Goal: Task Accomplishment & Management: Use online tool/utility

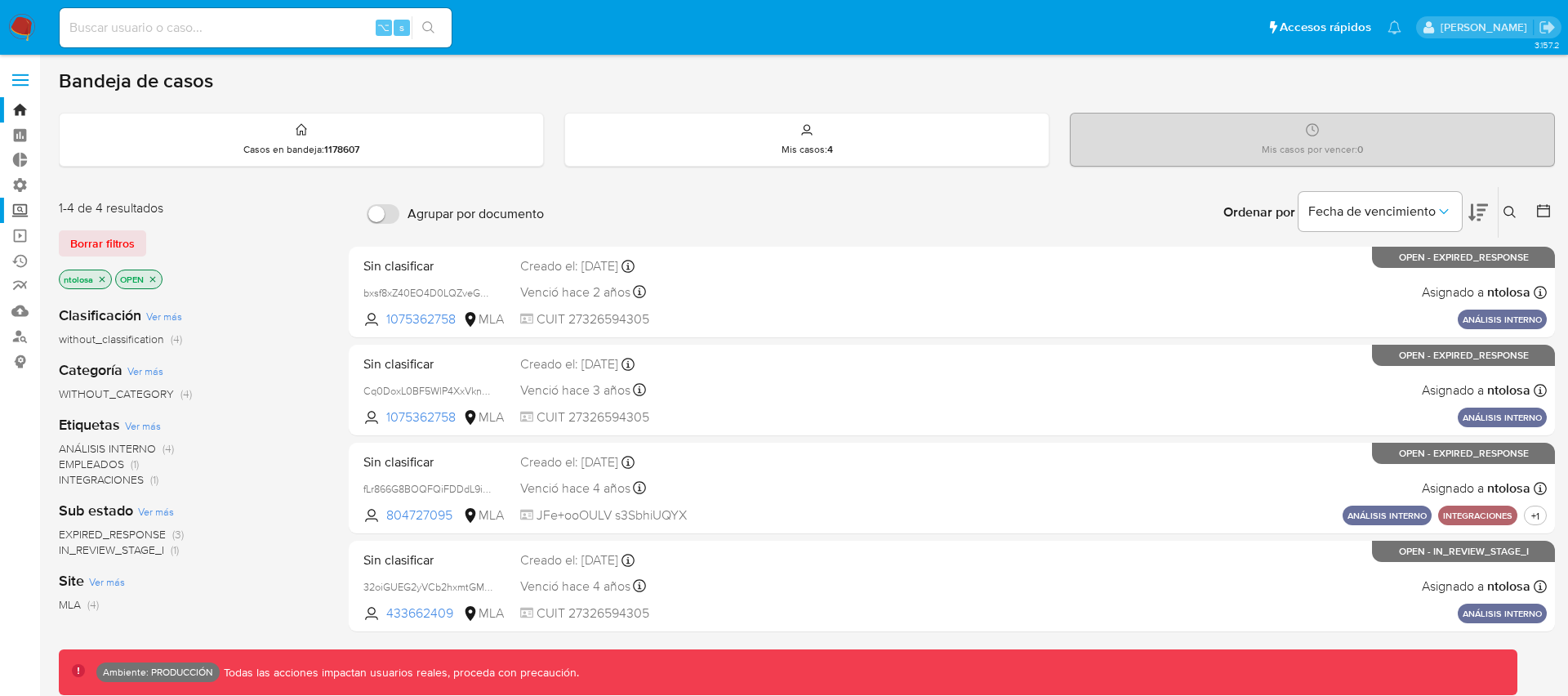
drag, startPoint x: 25, startPoint y: 79, endPoint x: 26, endPoint y: 198, distance: 119.0
click at [25, 79] on span at bounding box center [21, 80] width 17 height 2
click at [0, 0] on input "checkbox" at bounding box center [0, 0] width 0 height 0
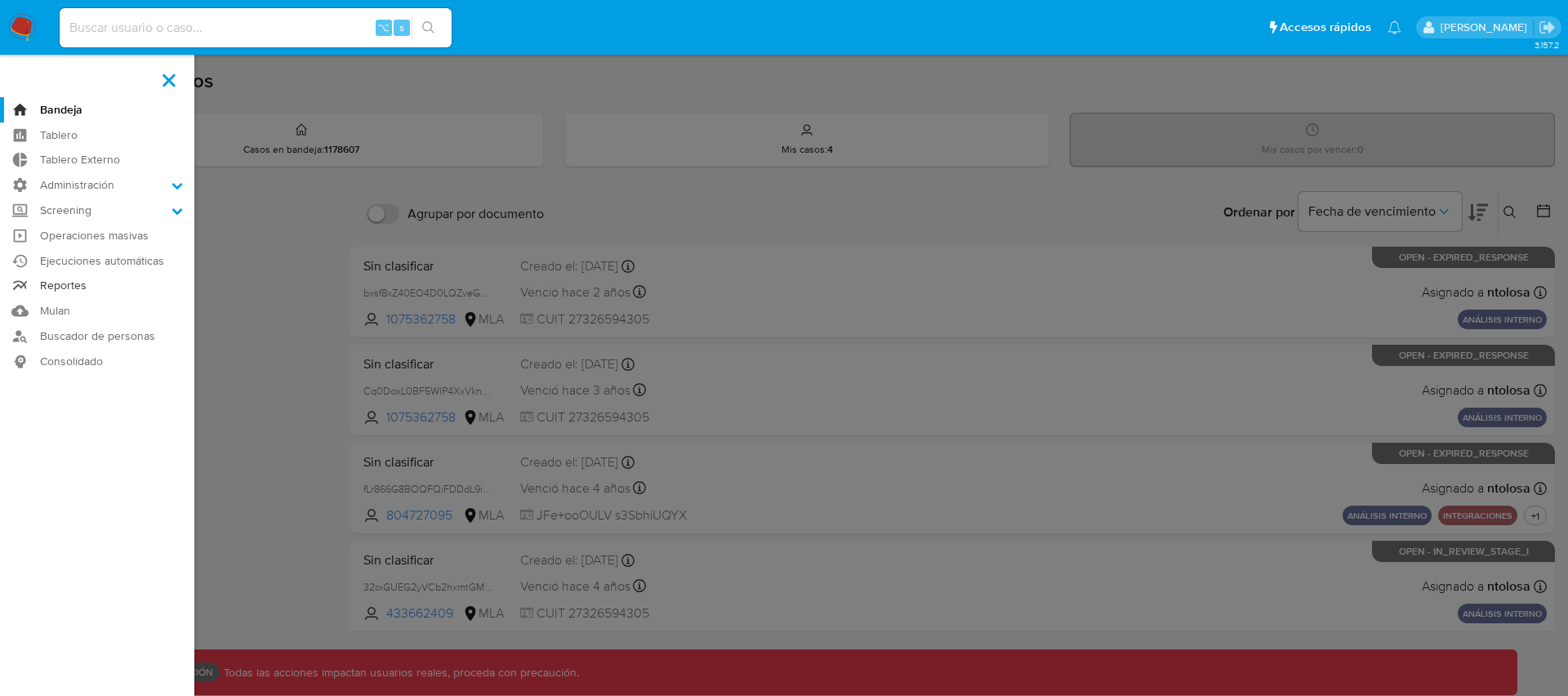
click at [65, 282] on link "Reportes" at bounding box center [97, 286] width 194 height 25
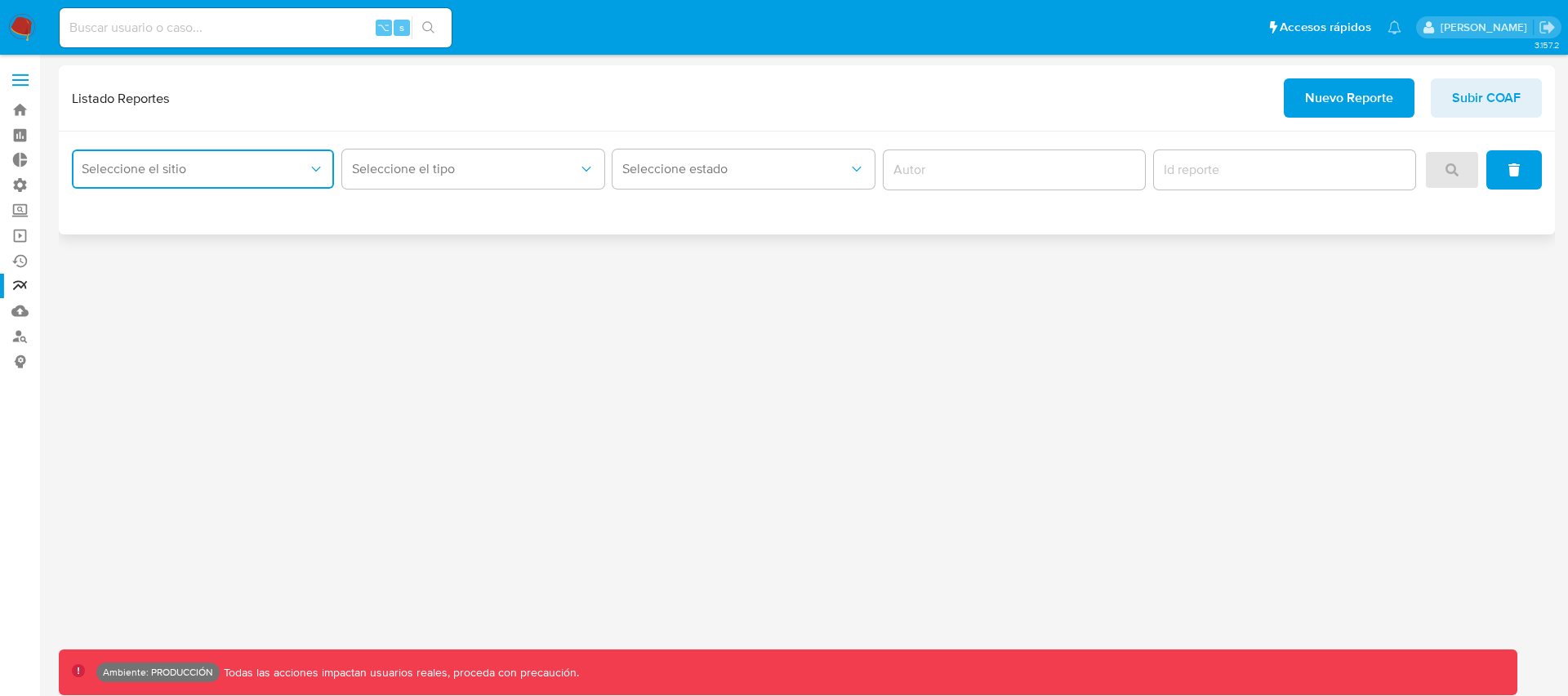
click at [255, 176] on span "Seleccione el sitio" at bounding box center [195, 169] width 226 height 17
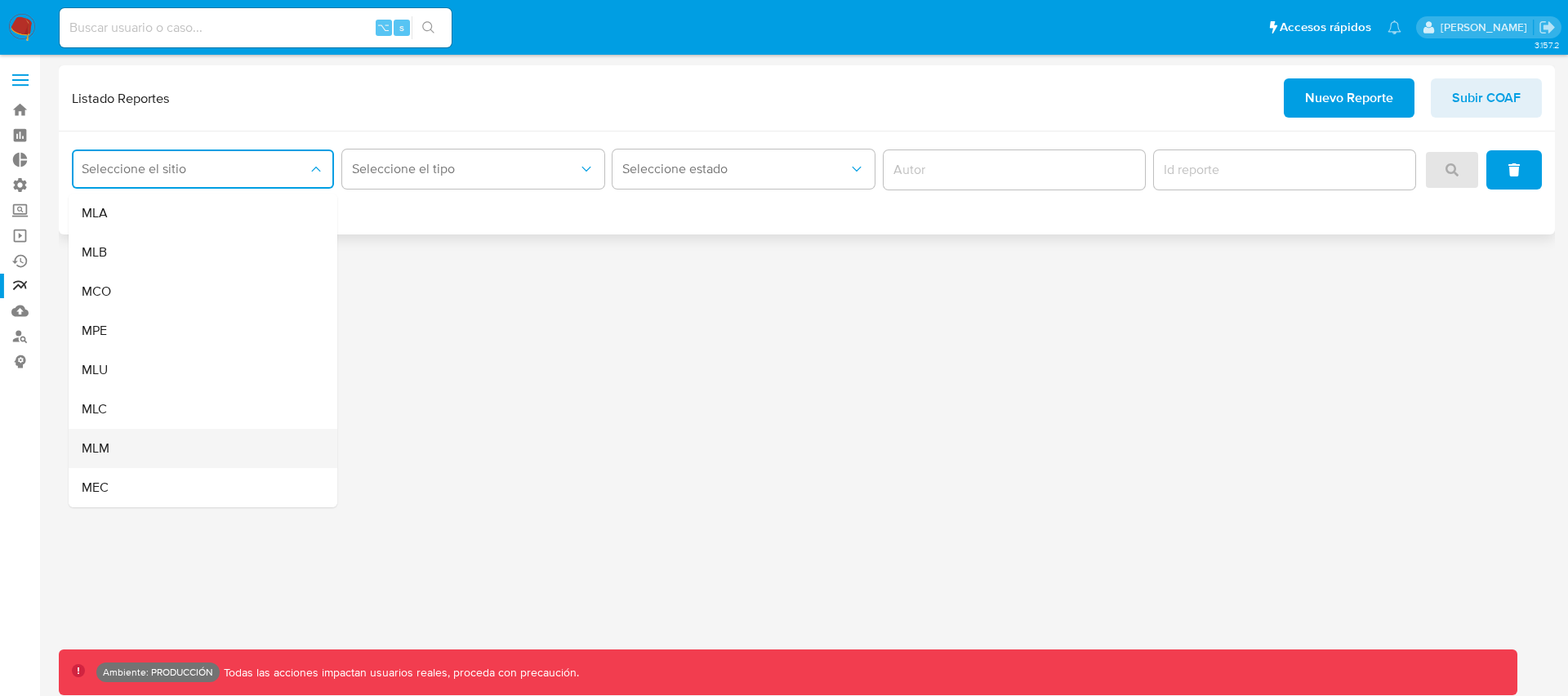
click at [134, 449] on div "MLM" at bounding box center [198, 448] width 233 height 39
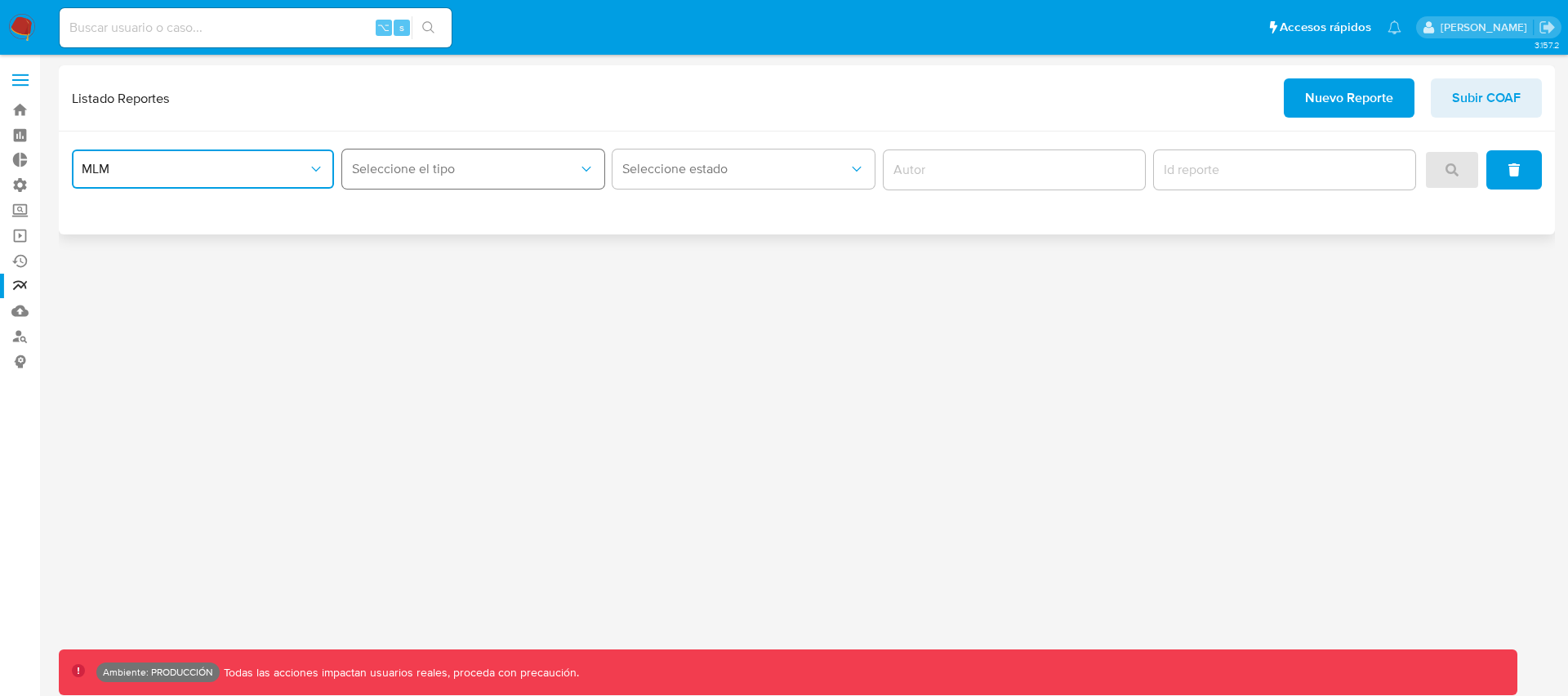
click at [408, 182] on button "Seleccione el tipo" at bounding box center [473, 169] width 262 height 39
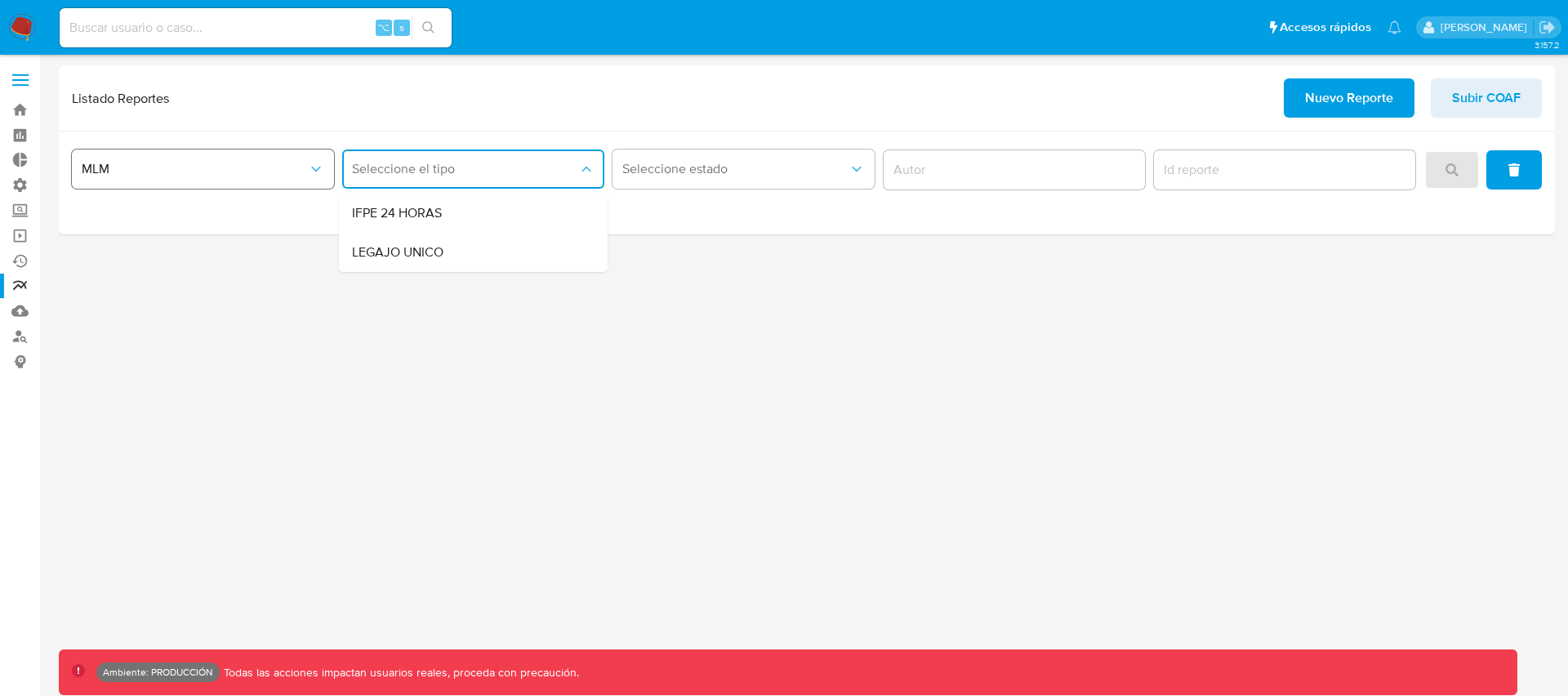
drag, startPoint x: 197, startPoint y: 206, endPoint x: 201, endPoint y: 180, distance: 26.3
click at [197, 205] on div "MLM Seleccione el tipo IFPE 24 HORAS LEGAJO UNICO Seleccione estado" at bounding box center [807, 183] width 1496 height 103
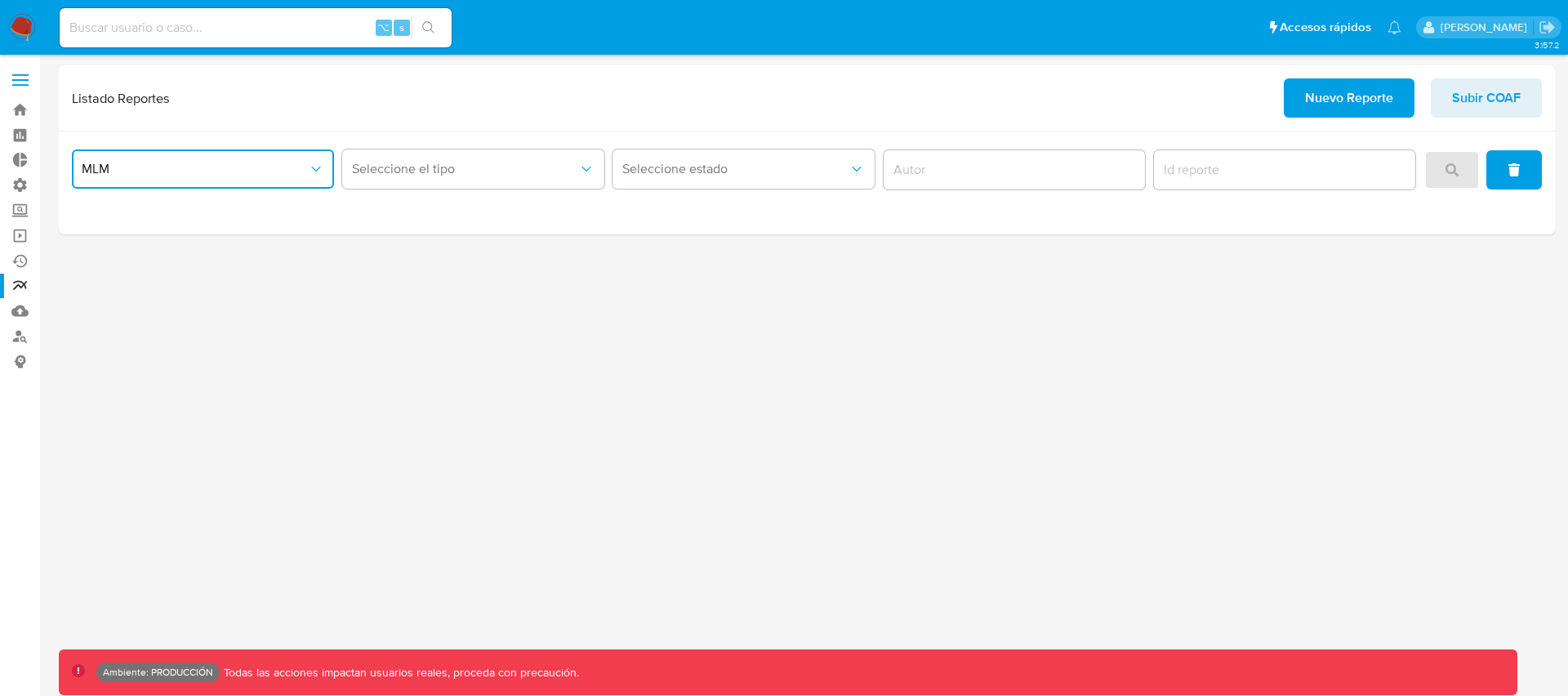
drag, startPoint x: 202, startPoint y: 176, endPoint x: 199, endPoint y: 184, distance: 8.5
click at [202, 176] on span "MLM" at bounding box center [195, 169] width 226 height 17
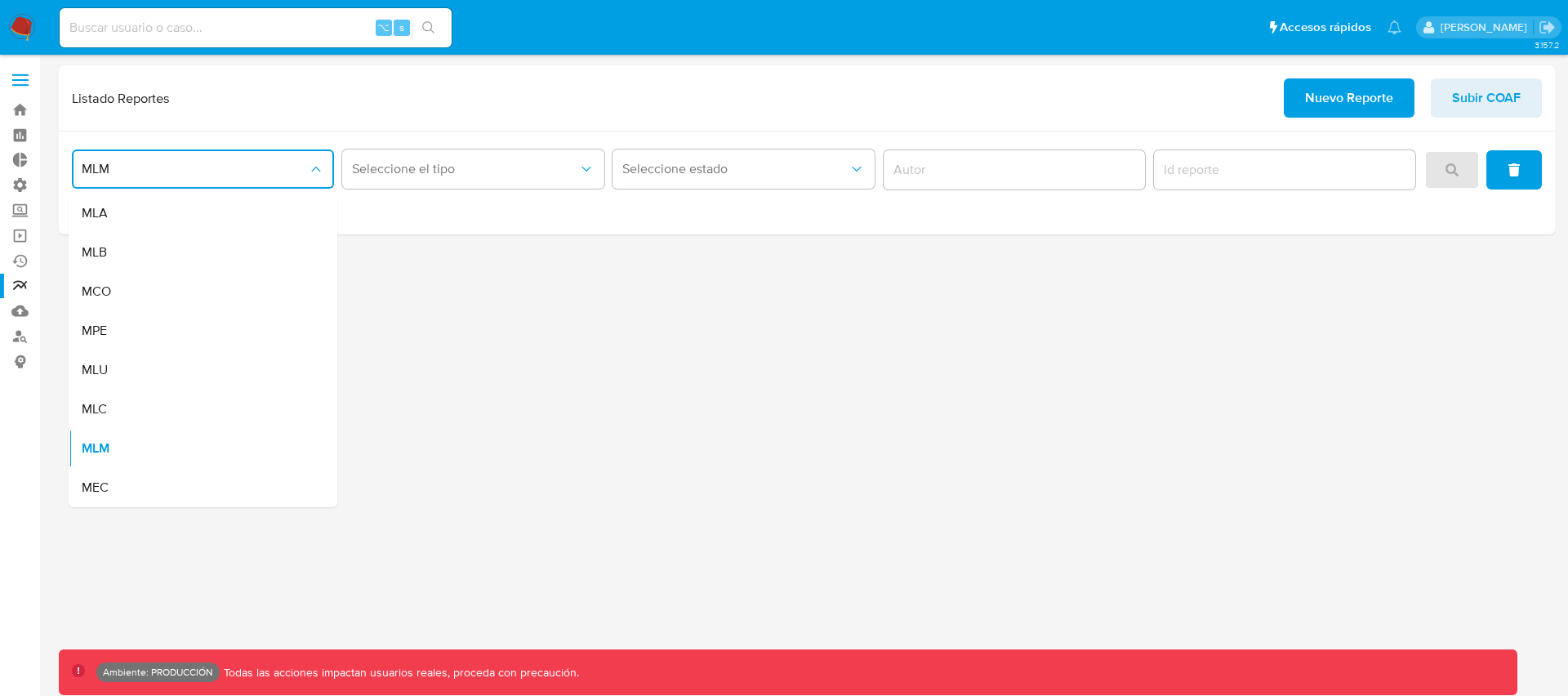
click at [161, 247] on div "MLB" at bounding box center [198, 252] width 233 height 39
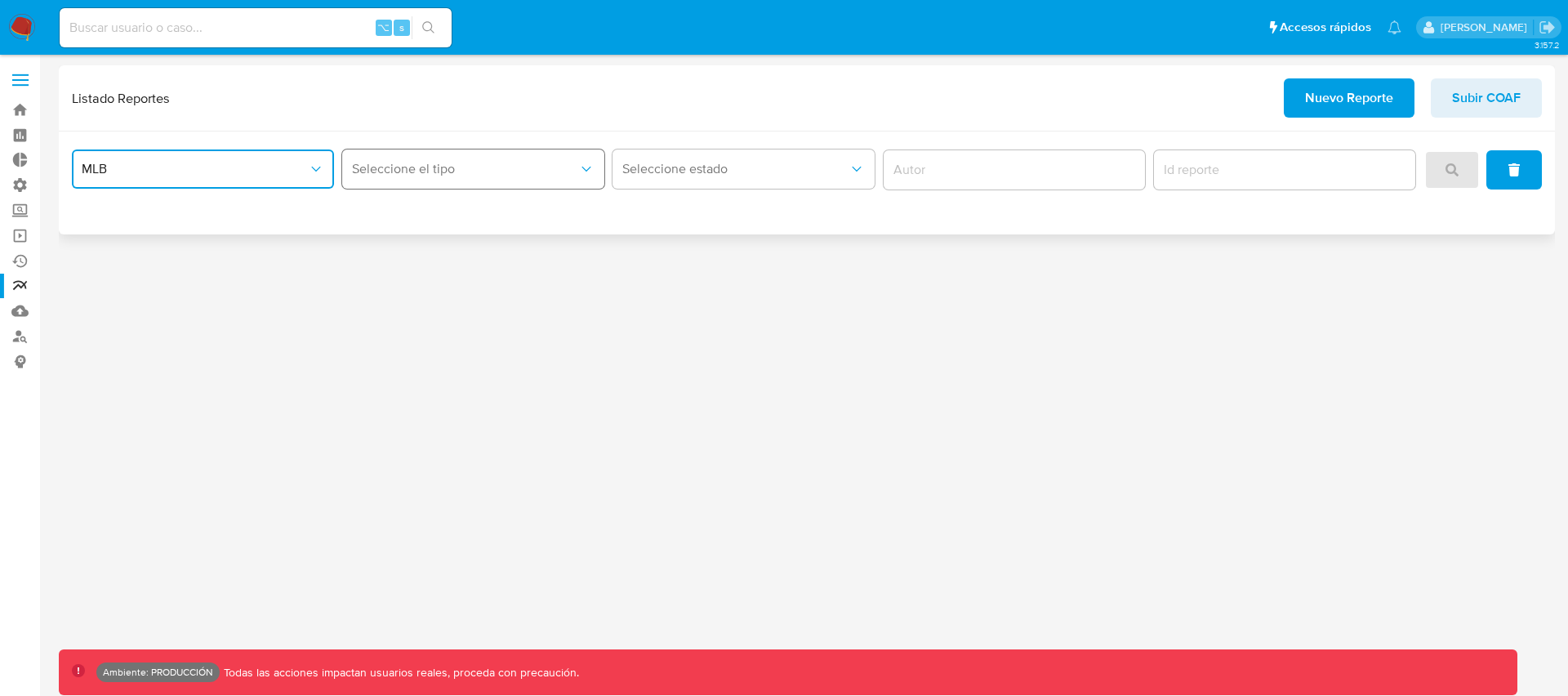
click at [437, 170] on span "Seleccione el tipo" at bounding box center [465, 169] width 226 height 17
click at [102, 175] on span "MLB" at bounding box center [195, 169] width 226 height 17
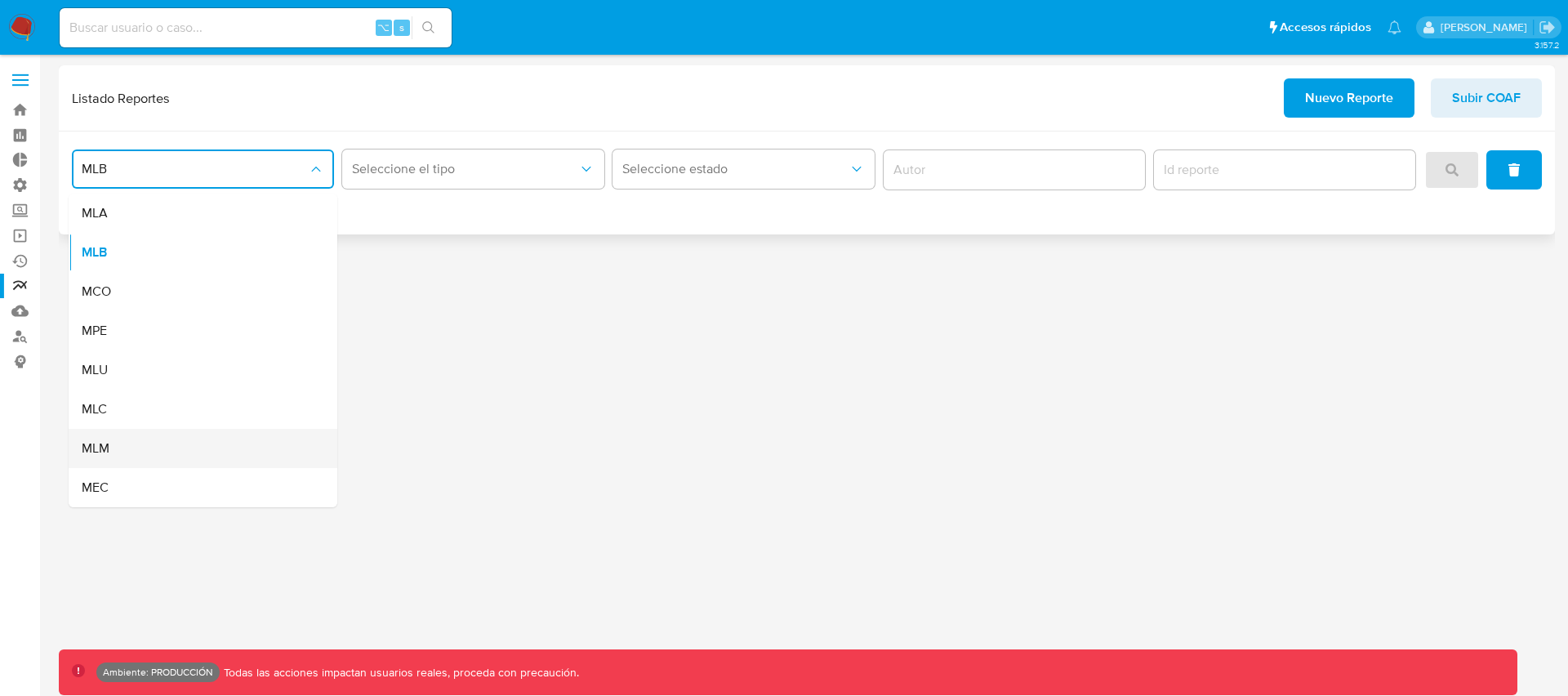
click at [142, 451] on div "MLM" at bounding box center [198, 448] width 233 height 39
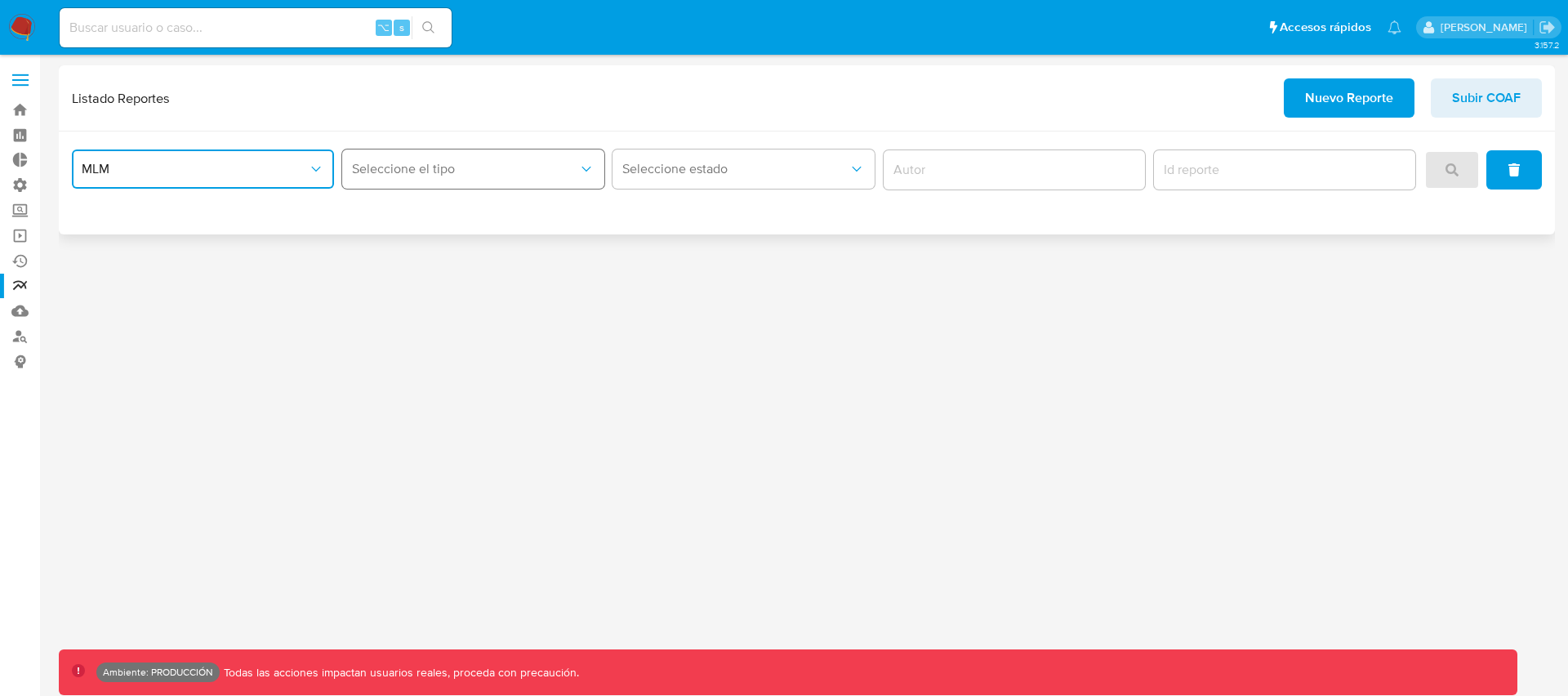
click at [385, 173] on span "Seleccione el tipo" at bounding box center [465, 169] width 226 height 17
drag, startPoint x: 203, startPoint y: 161, endPoint x: 187, endPoint y: 183, distance: 27.2
click at [203, 161] on span "MLM" at bounding box center [195, 169] width 226 height 17
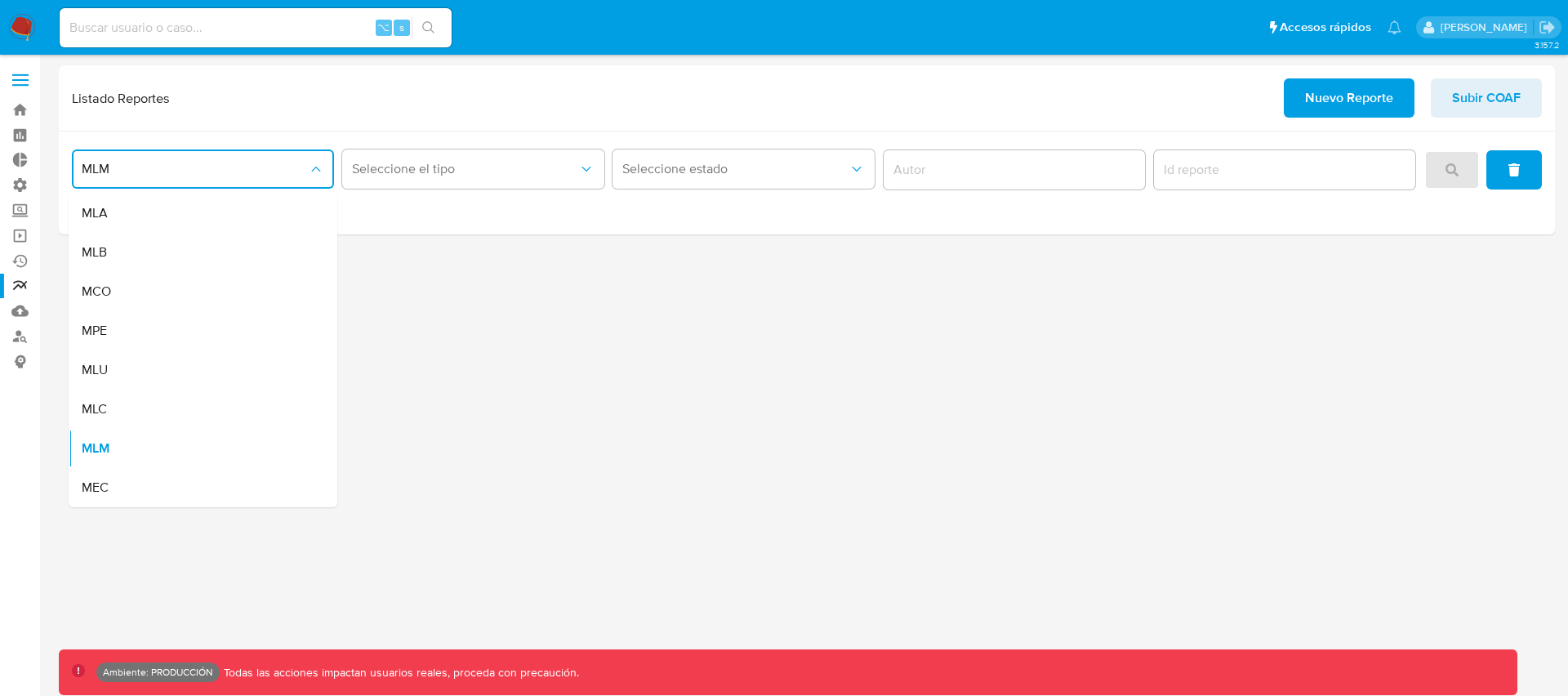
click at [157, 492] on div "MEC" at bounding box center [198, 487] width 233 height 39
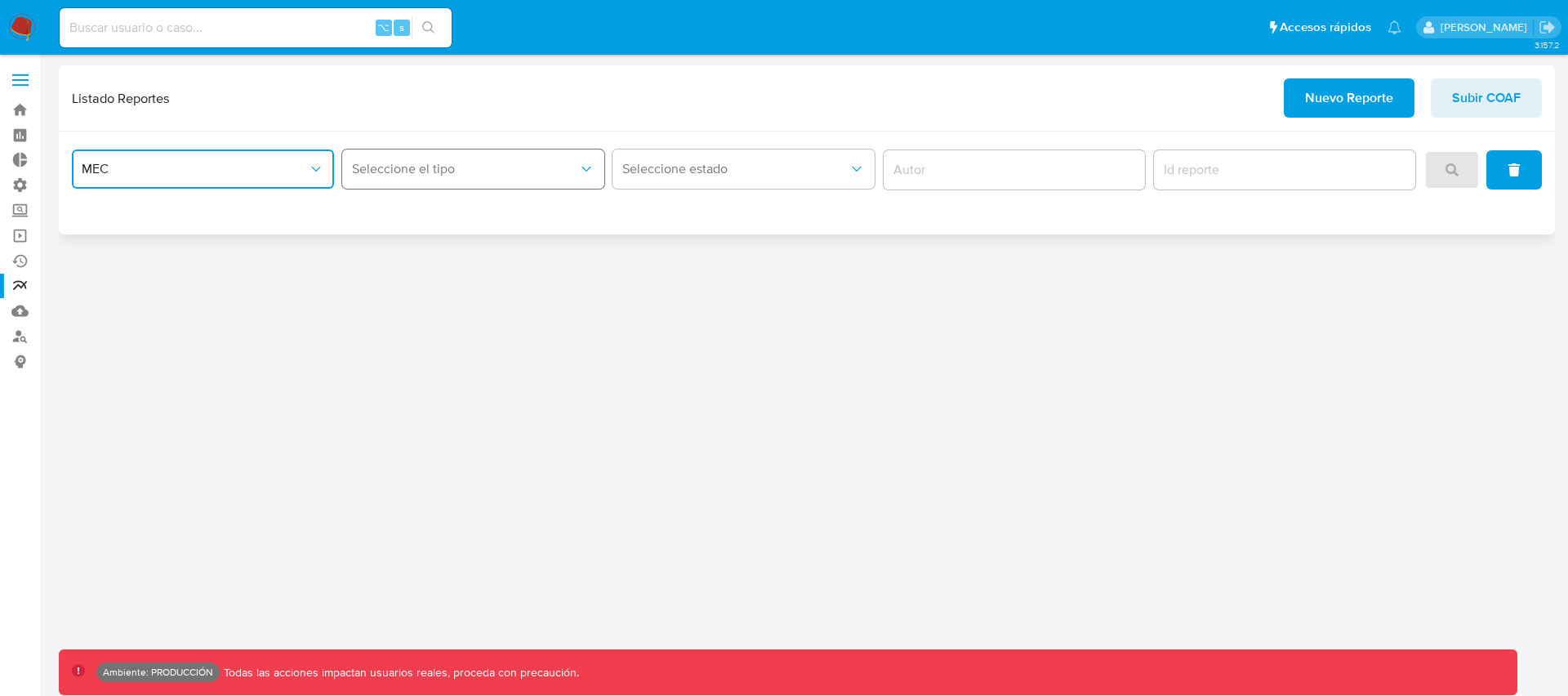
click at [403, 172] on span "Seleccione el tipo" at bounding box center [465, 169] width 226 height 17
click at [404, 172] on span "Seleccione el tipo" at bounding box center [465, 169] width 226 height 17
click at [202, 171] on span "MEC" at bounding box center [195, 169] width 226 height 17
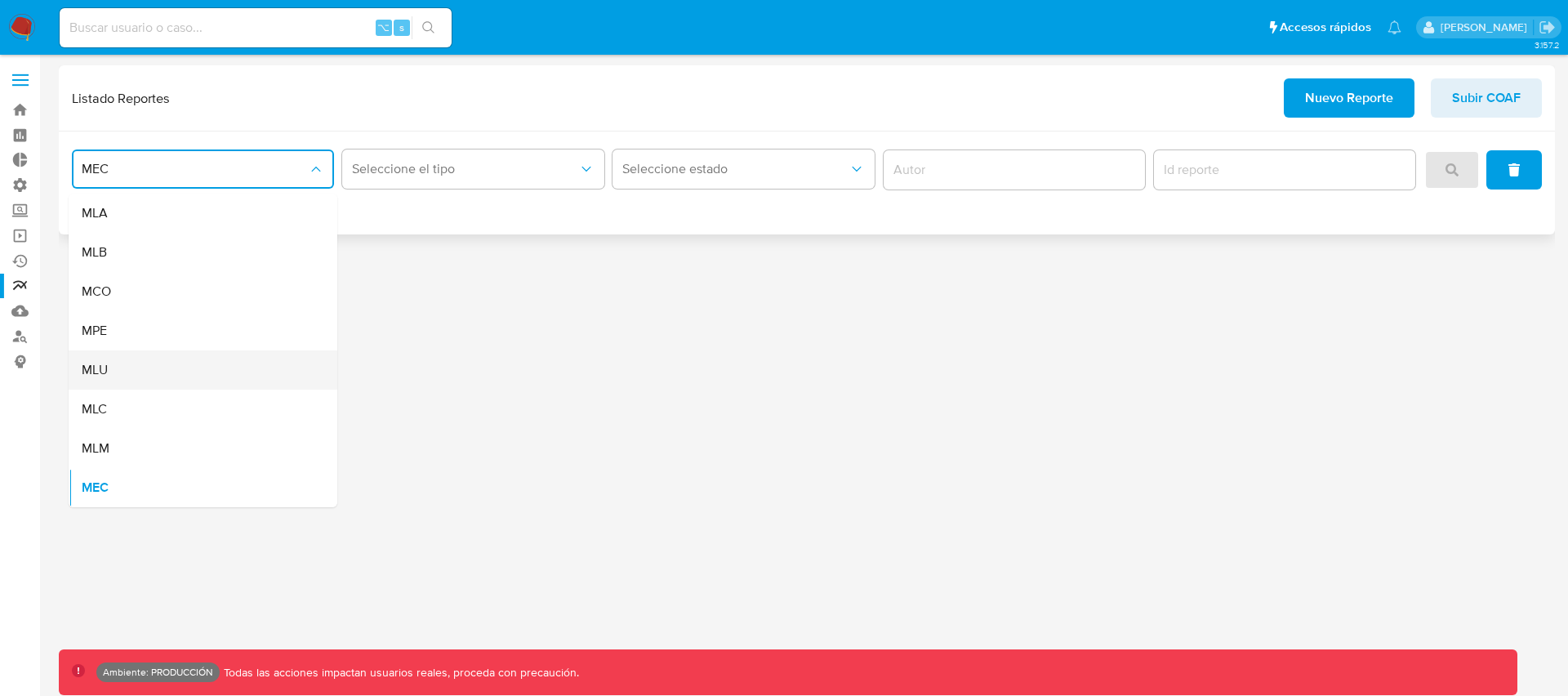
click at [157, 364] on div "MLU" at bounding box center [198, 370] width 233 height 39
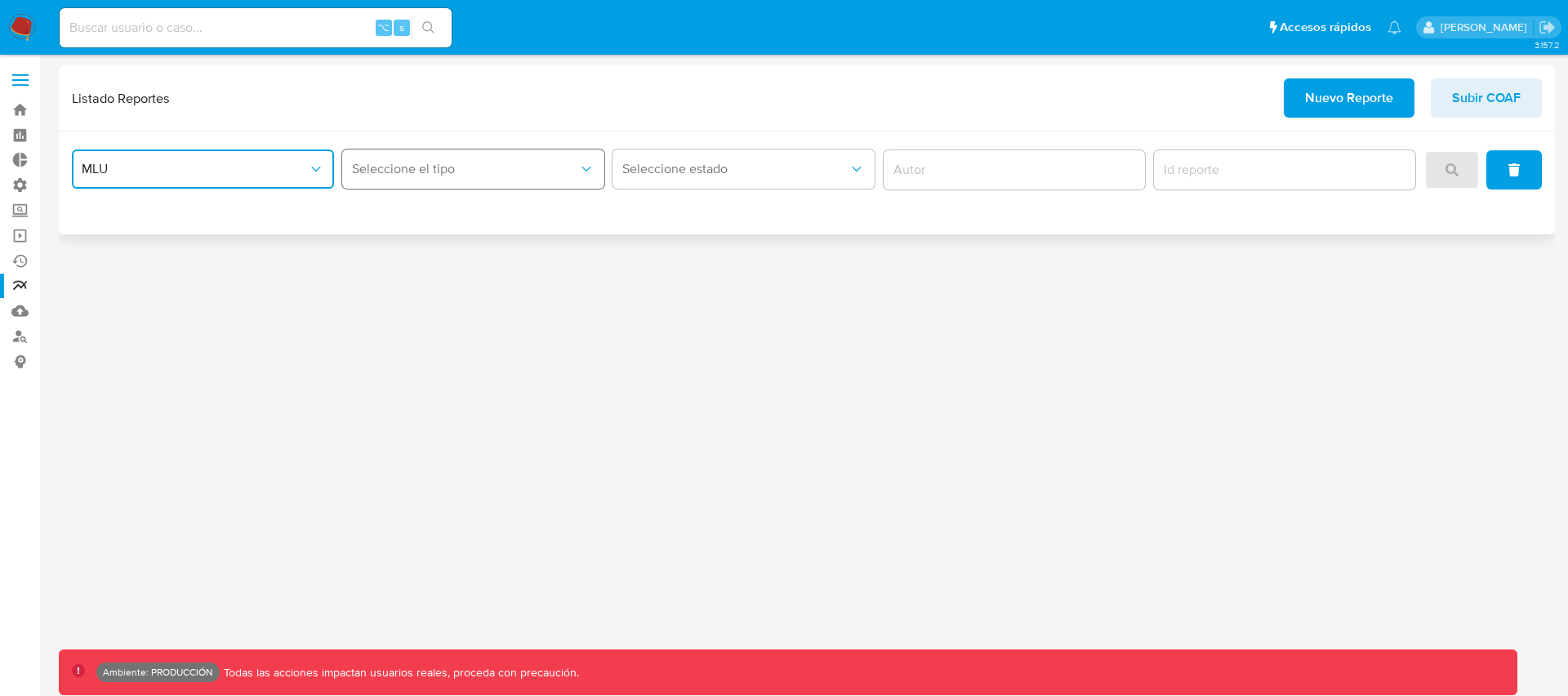
click at [406, 158] on button "Seleccione el tipo" at bounding box center [473, 169] width 262 height 39
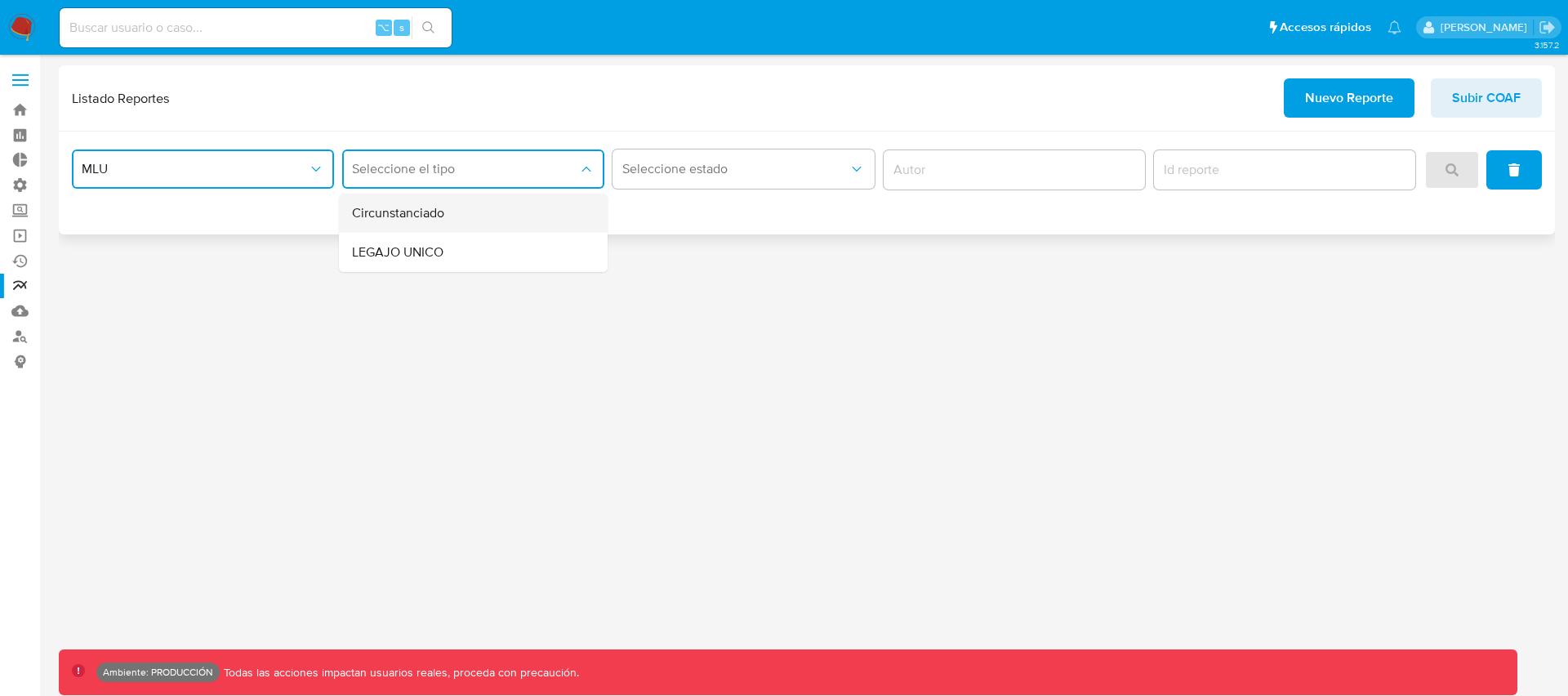
click at [404, 217] on span "Circunstanciado" at bounding box center [398, 213] width 92 height 17
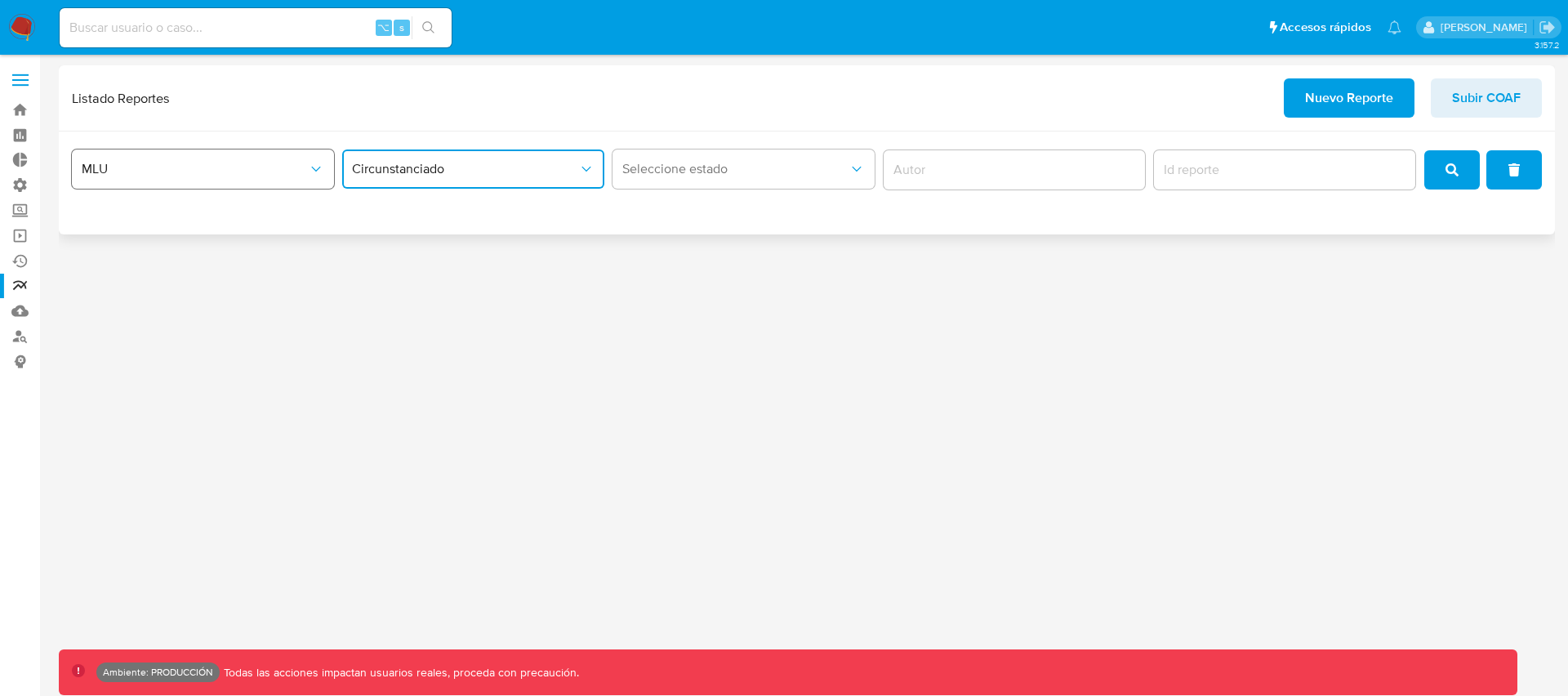
click at [251, 181] on button "MLU" at bounding box center [202, 169] width 262 height 39
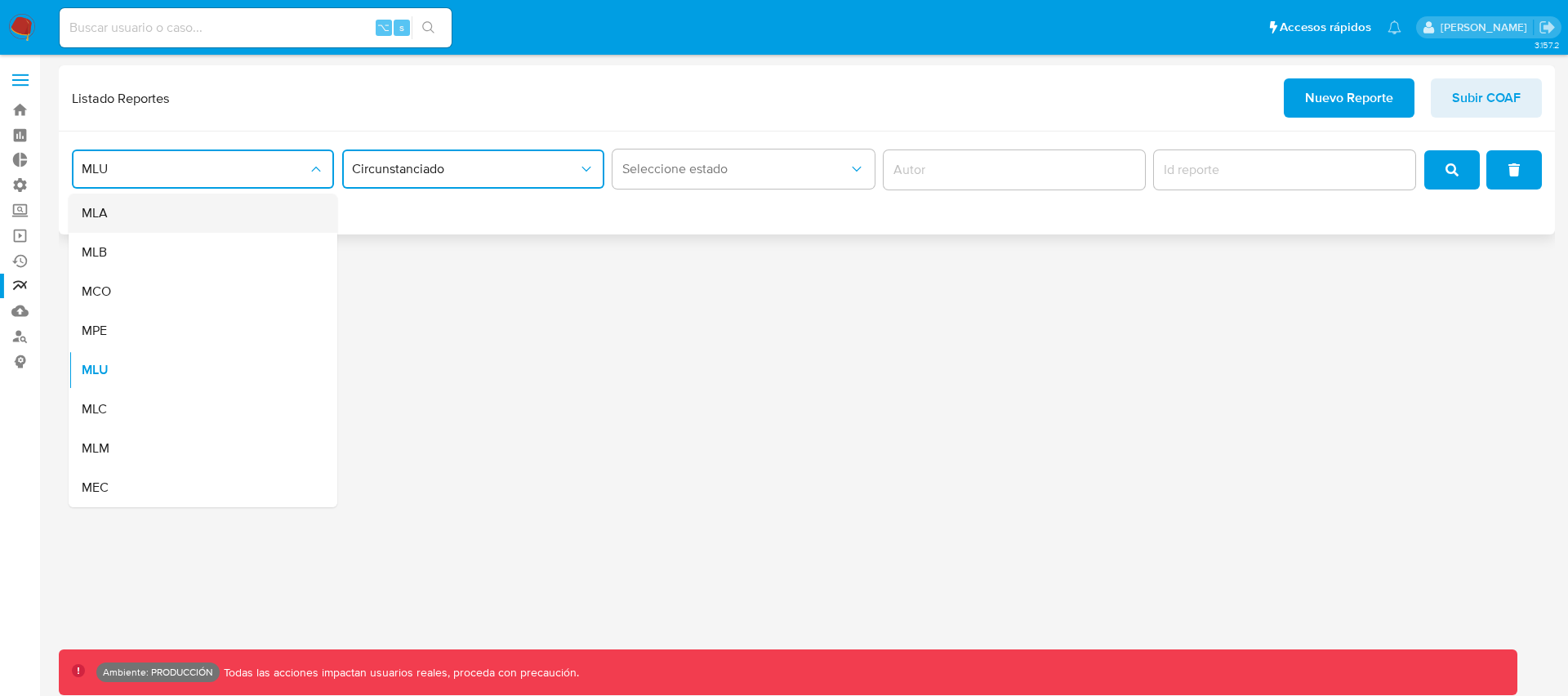
click at [156, 222] on div "MLA" at bounding box center [198, 212] width 233 height 39
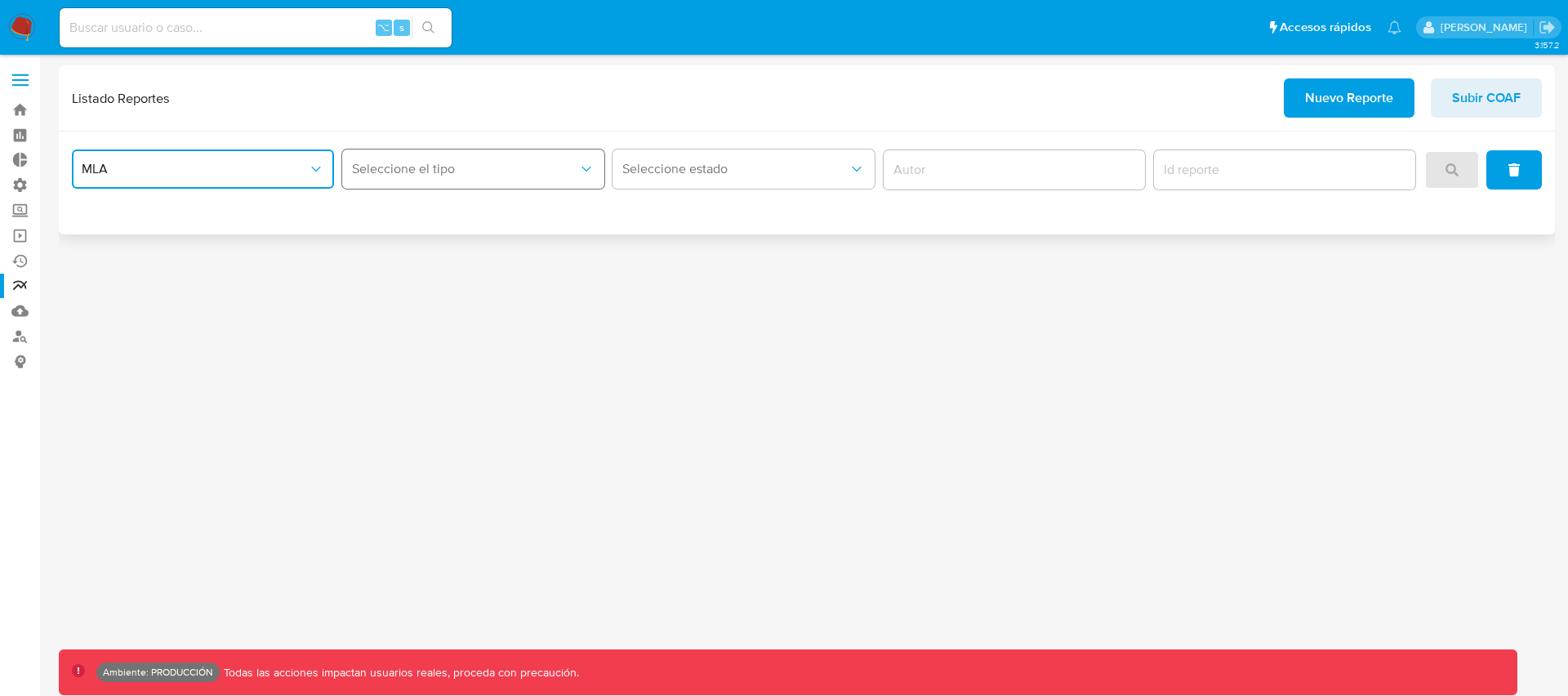
click at [396, 181] on button "Seleccione el tipo" at bounding box center [473, 169] width 262 height 39
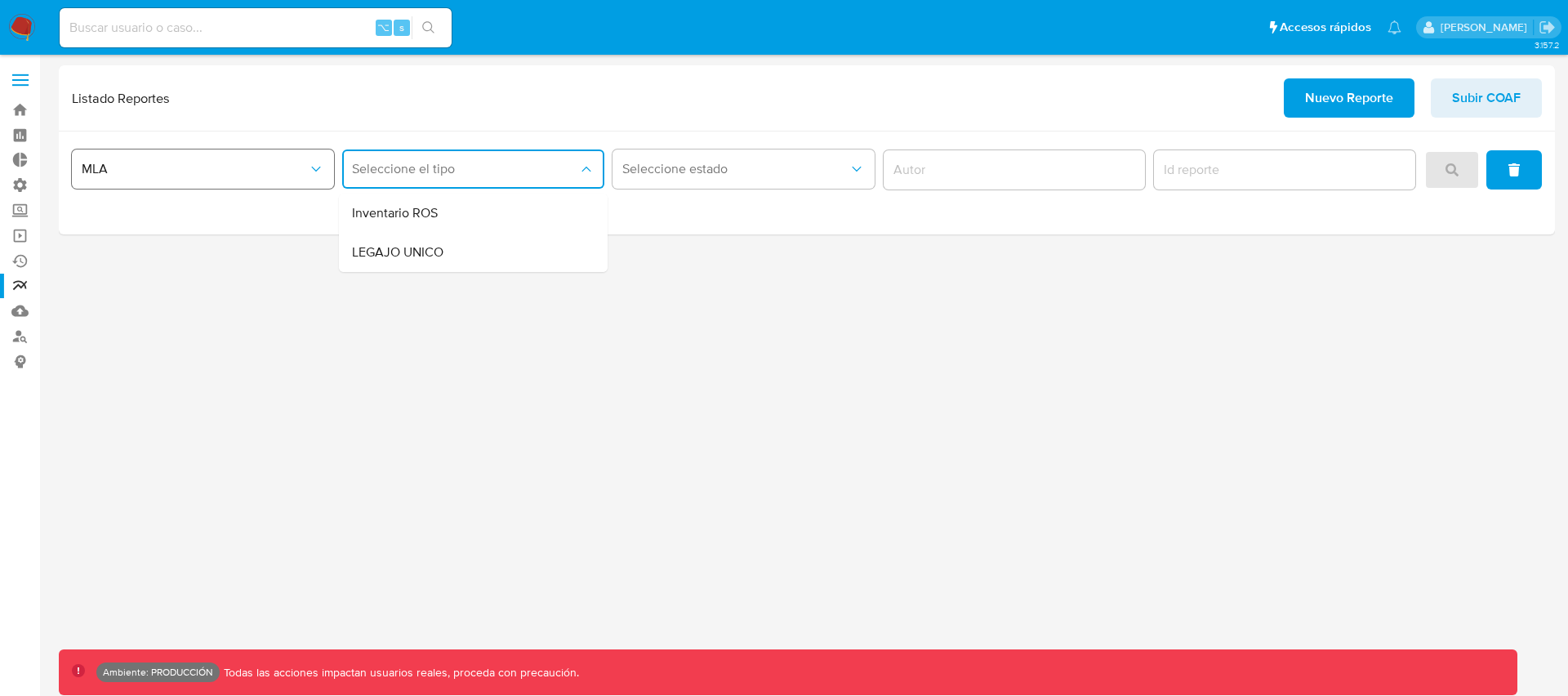
click at [265, 175] on span "MLA" at bounding box center [195, 169] width 226 height 17
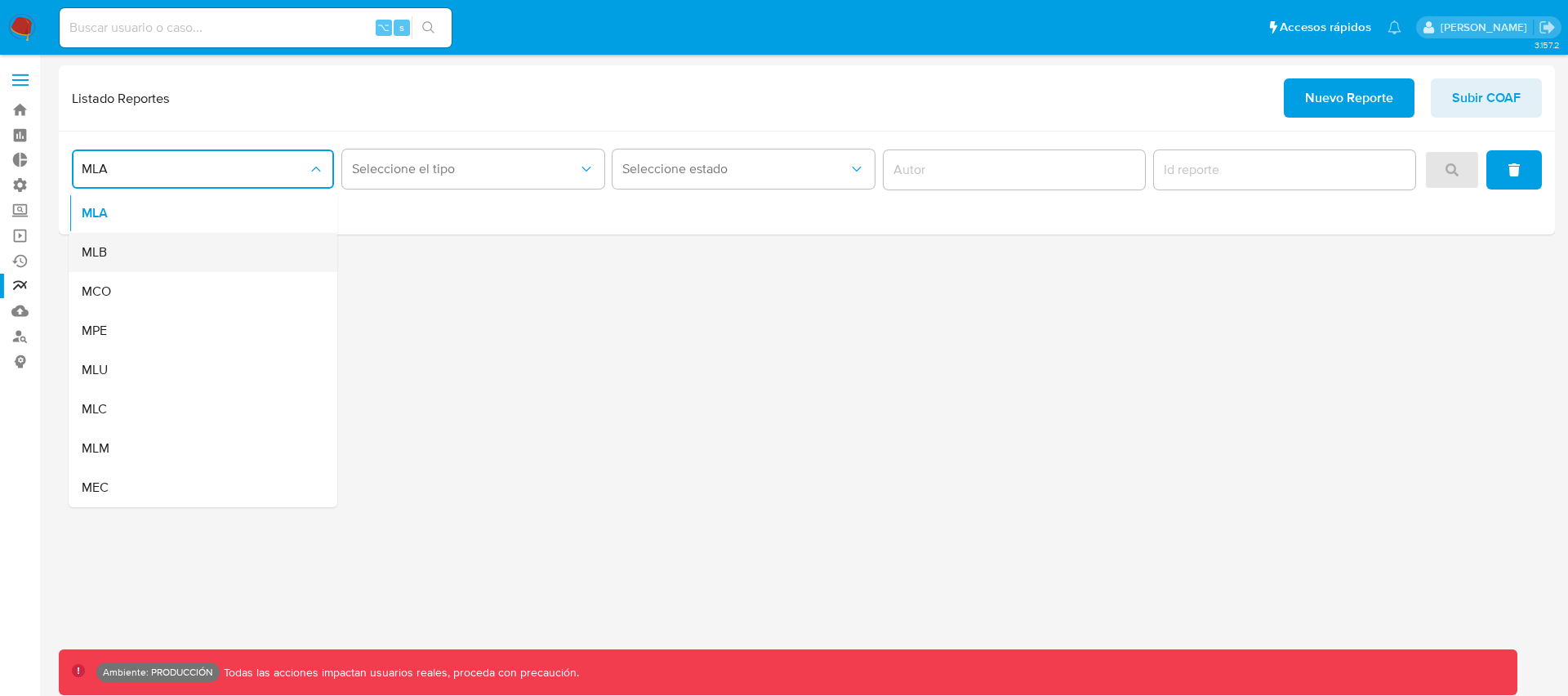
click at [127, 249] on div "MLB" at bounding box center [198, 252] width 233 height 39
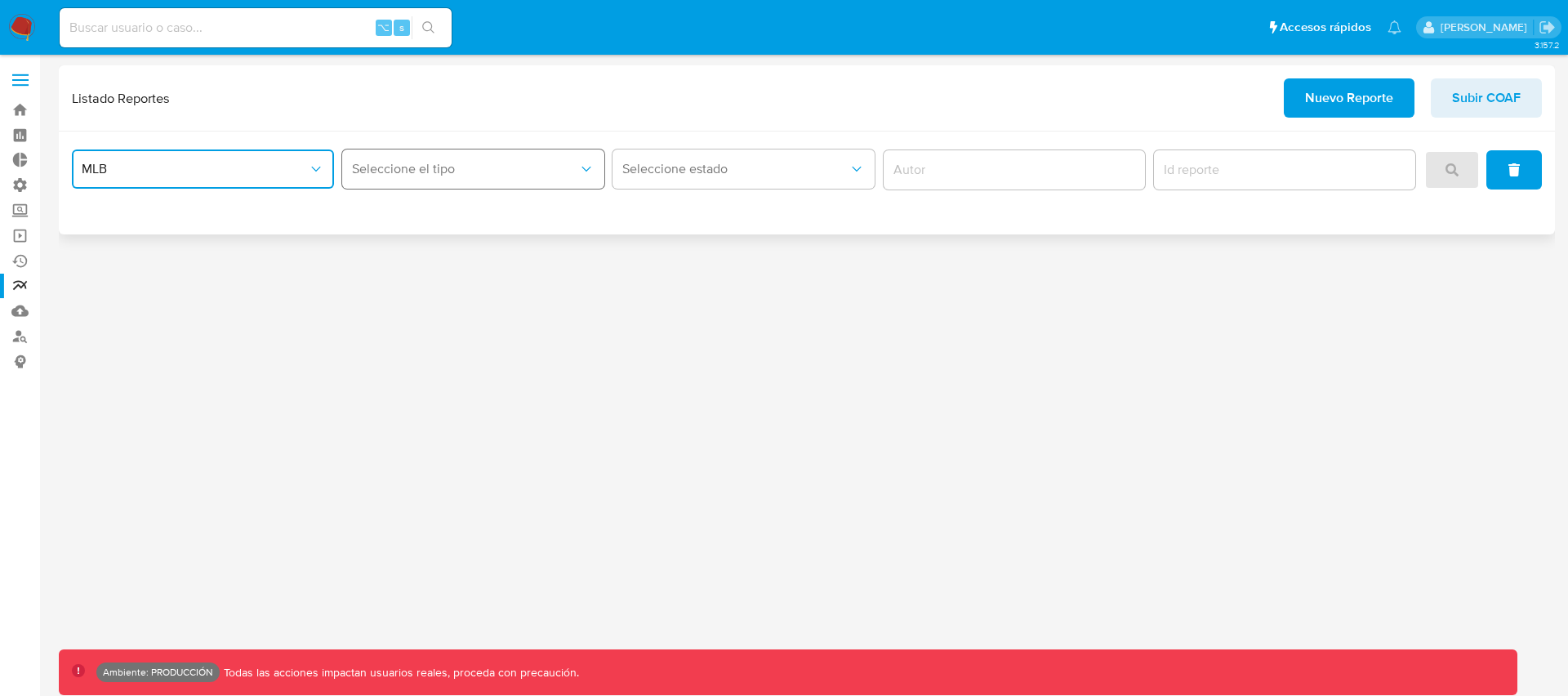
click at [391, 182] on button "Seleccione el tipo" at bounding box center [473, 169] width 262 height 39
click at [186, 159] on button "MLB" at bounding box center [202, 169] width 262 height 39
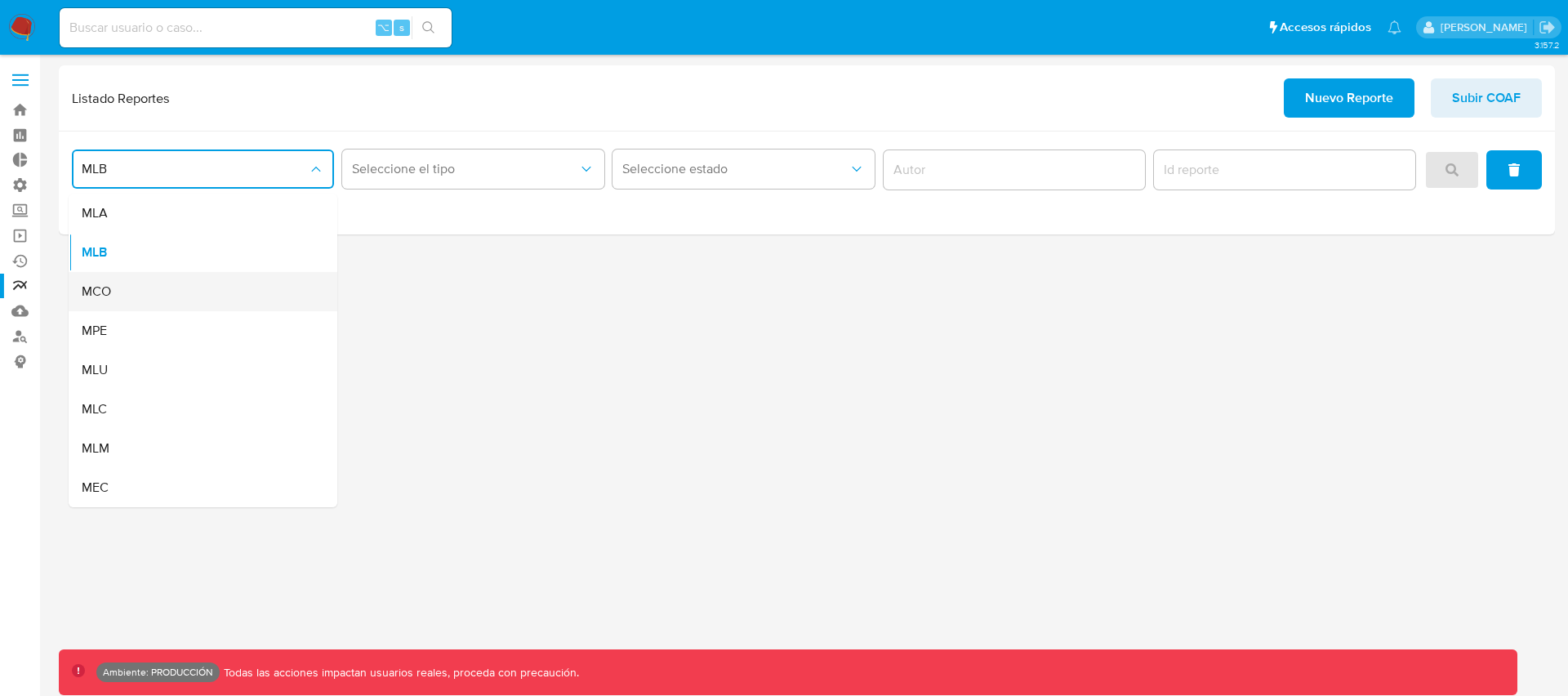
click at [167, 287] on div "MCO" at bounding box center [198, 291] width 233 height 39
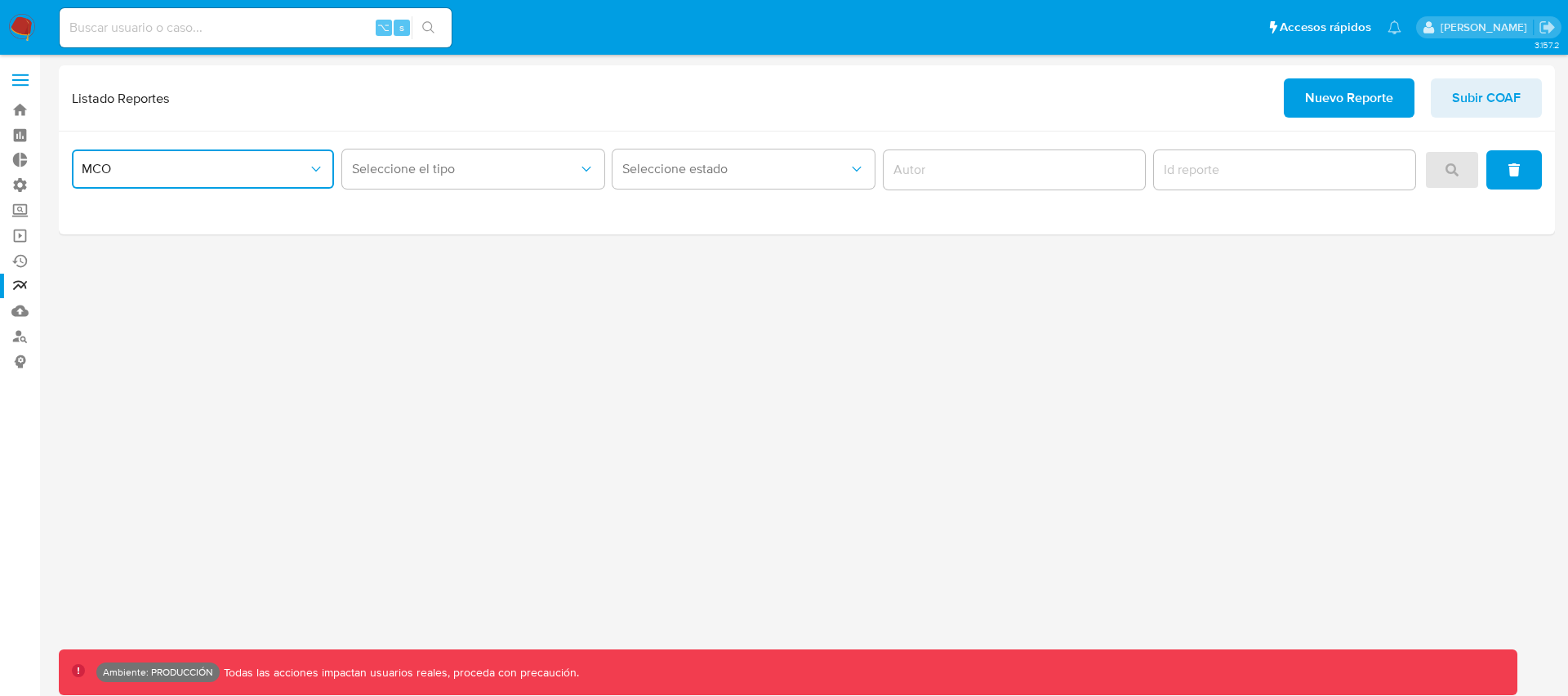
click at [179, 174] on span "MCO" at bounding box center [195, 169] width 226 height 17
click at [328, 128] on div "Listado Reportes Nuevo Reporte Subir COAF" at bounding box center [807, 97] width 1496 height 66
click at [139, 208] on div "MCO Seleccione el tipo Seleccione estado" at bounding box center [807, 183] width 1496 height 103
click at [209, 173] on span "MCO" at bounding box center [195, 169] width 226 height 17
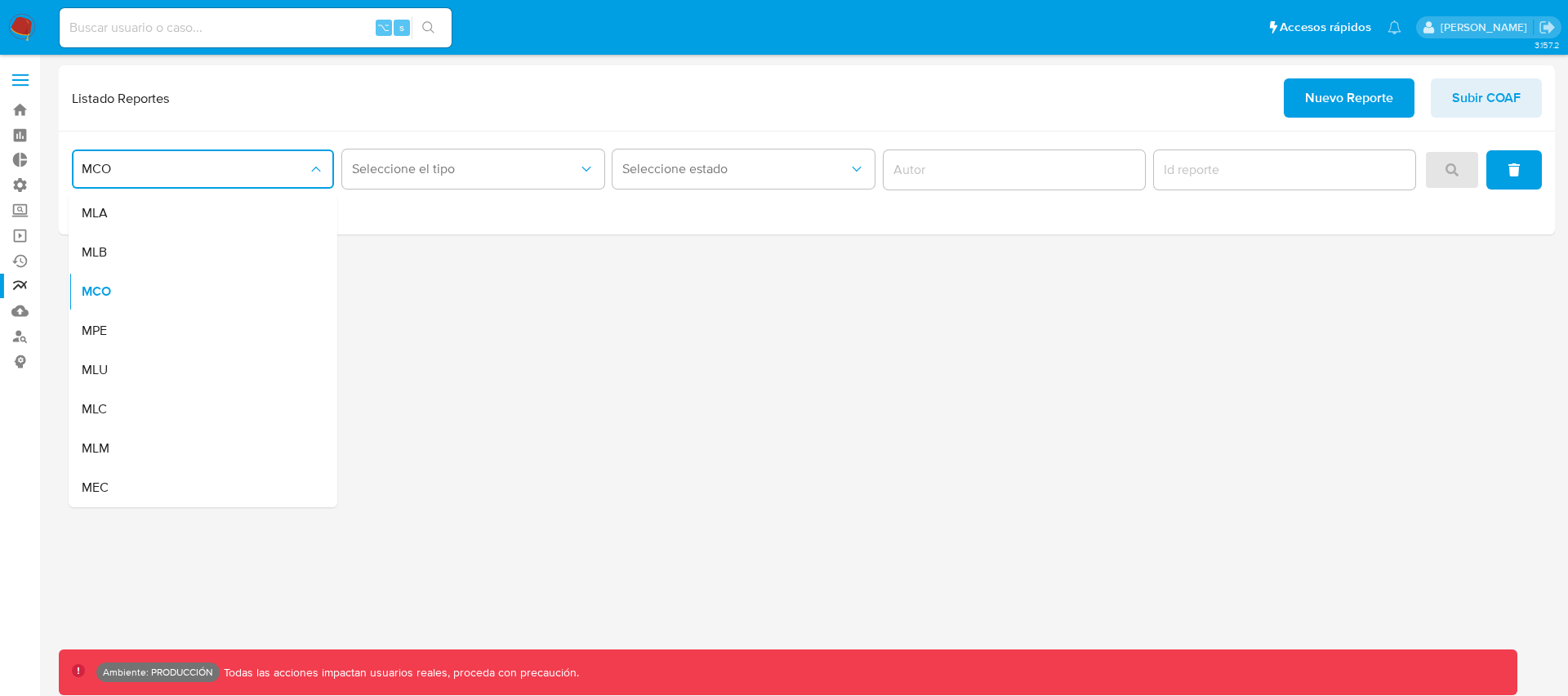
drag, startPoint x: 137, startPoint y: 363, endPoint x: 400, endPoint y: 243, distance: 289.1
click at [137, 363] on div "MLU" at bounding box center [198, 370] width 233 height 39
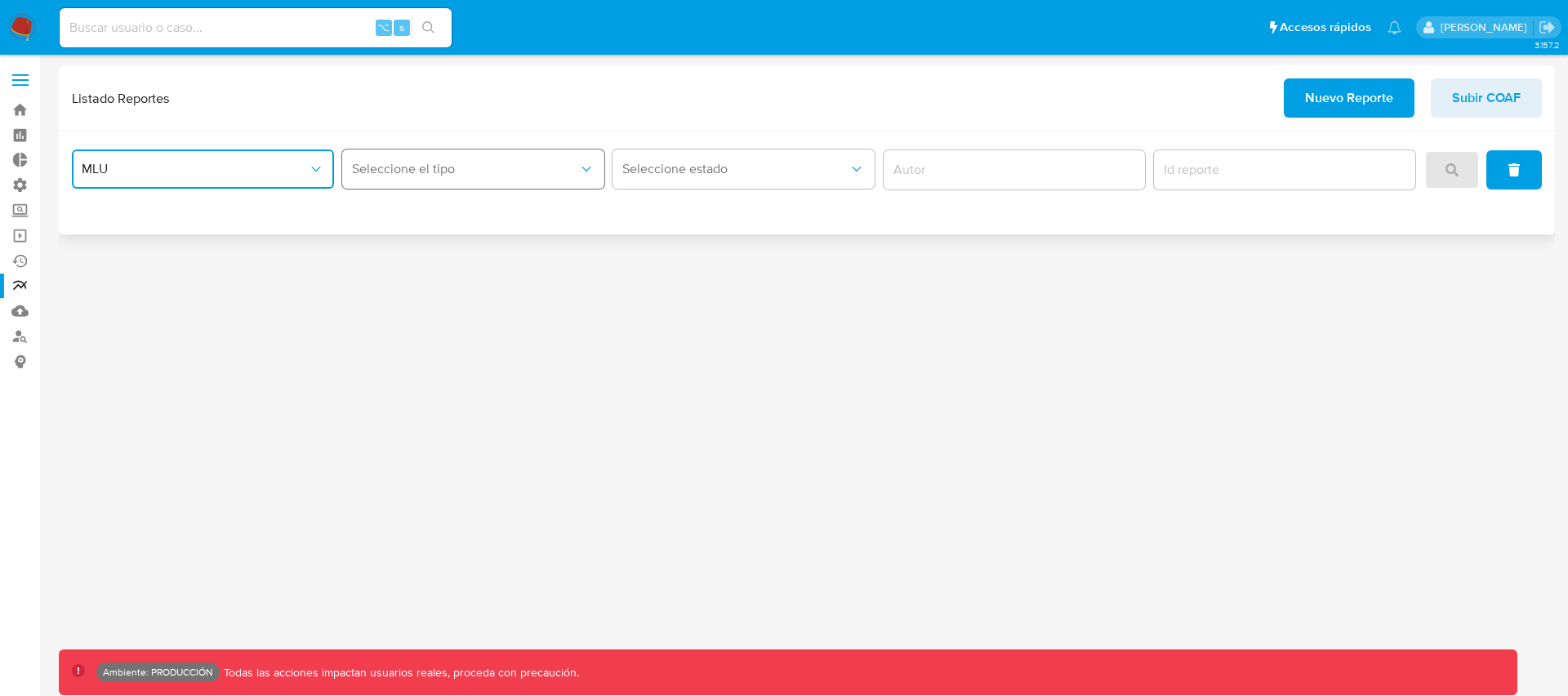
click at [471, 173] on span "Seleccione el tipo" at bounding box center [465, 169] width 226 height 17
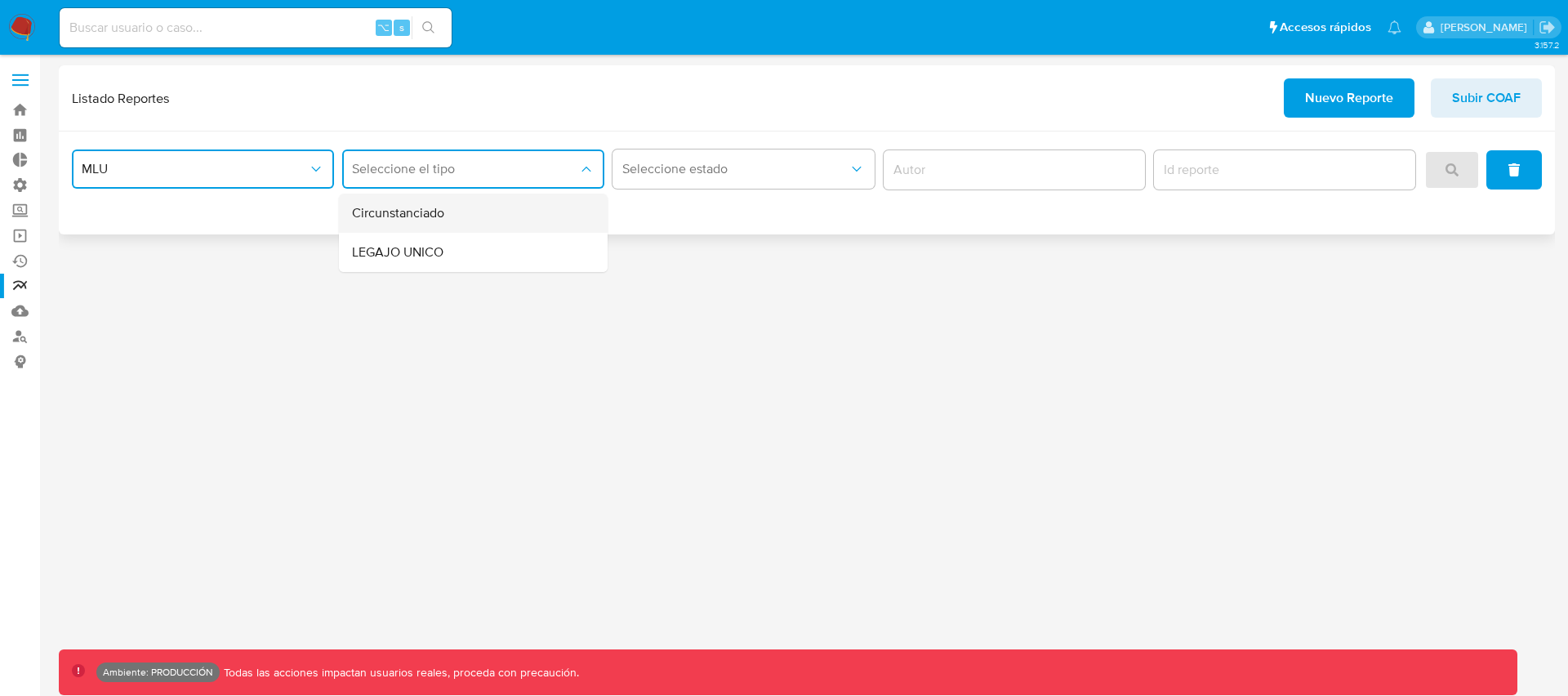
click at [384, 222] on div "Circunstanciado" at bounding box center [469, 212] width 233 height 39
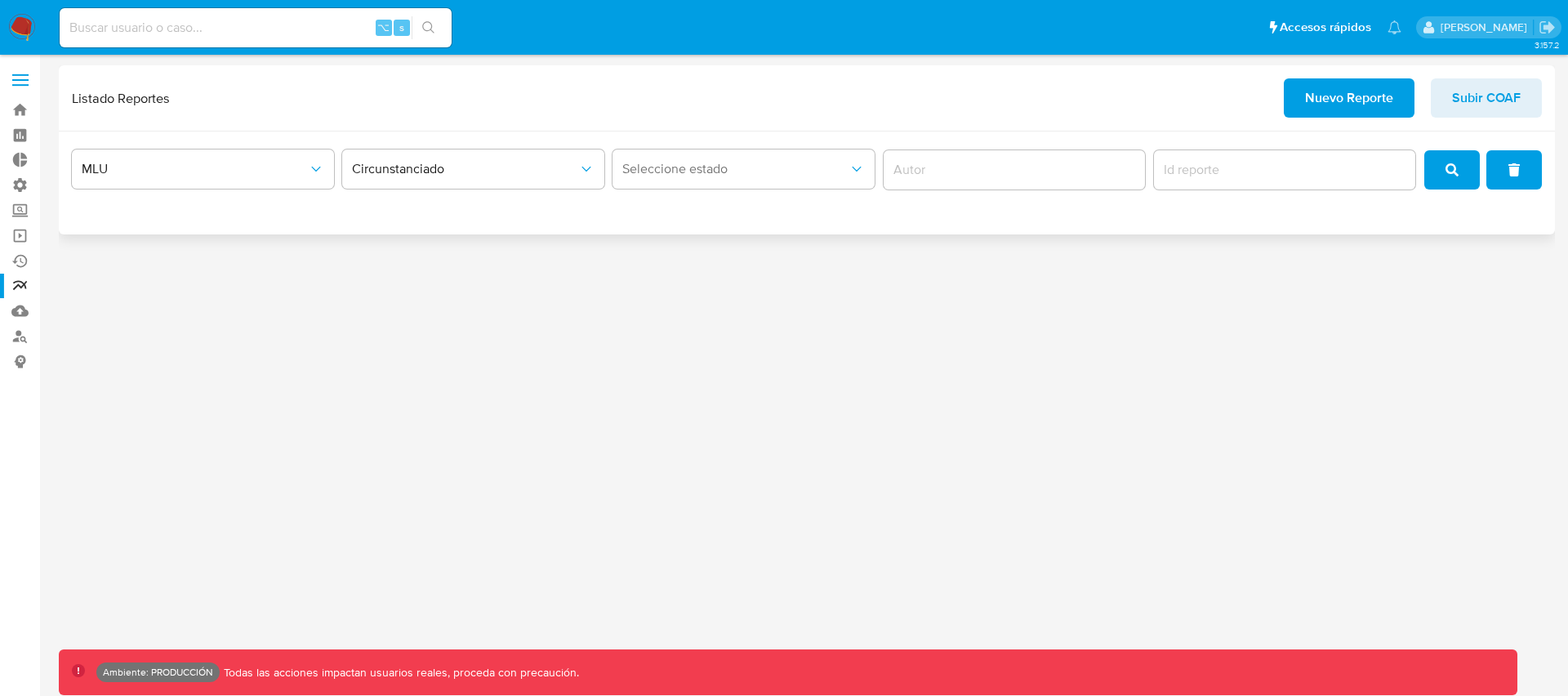
click at [713, 219] on div "MLU Circunstanciado Seleccione estado" at bounding box center [807, 183] width 1496 height 103
click at [761, 166] on span "Seleccione estado" at bounding box center [735, 169] width 226 height 17
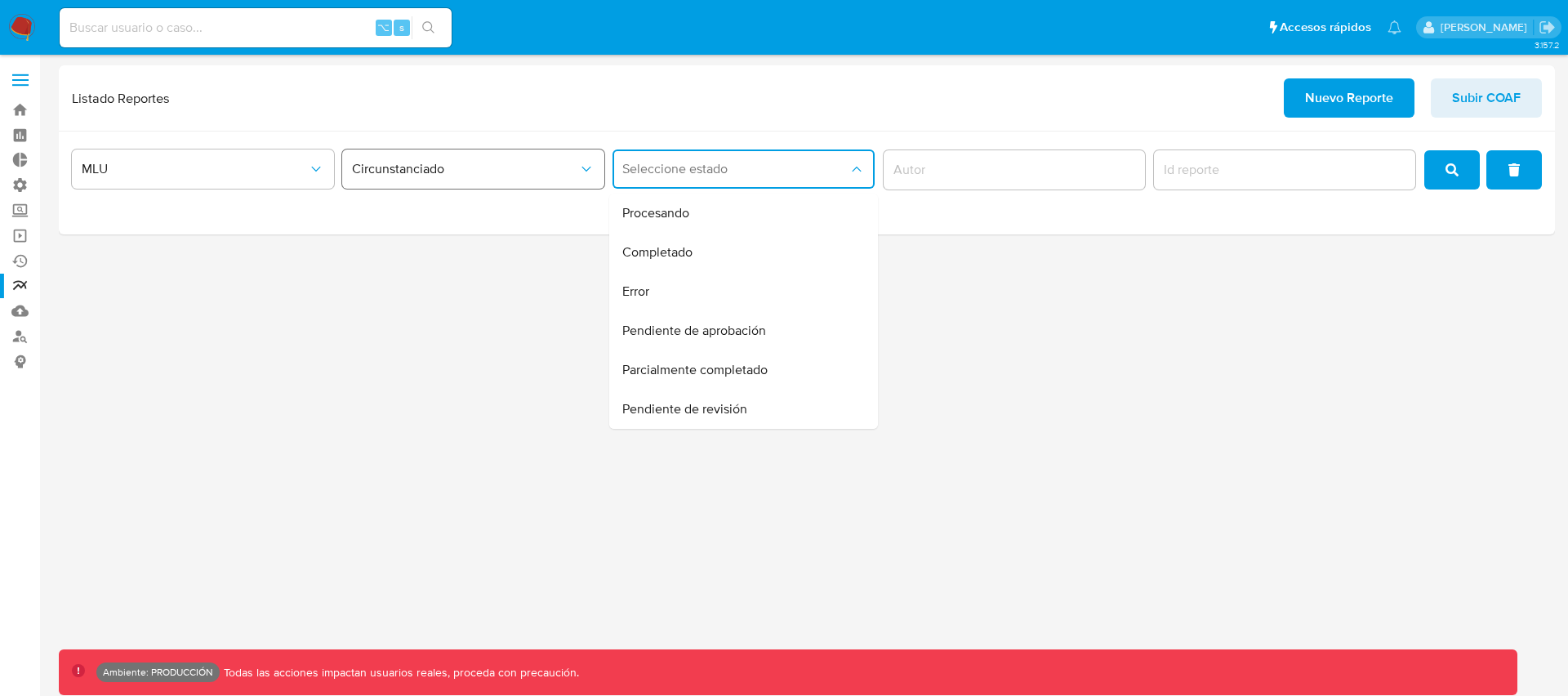
drag, startPoint x: 441, startPoint y: 162, endPoint x: 436, endPoint y: 170, distance: 9.4
click at [441, 162] on span "Circunstanciado" at bounding box center [465, 169] width 226 height 17
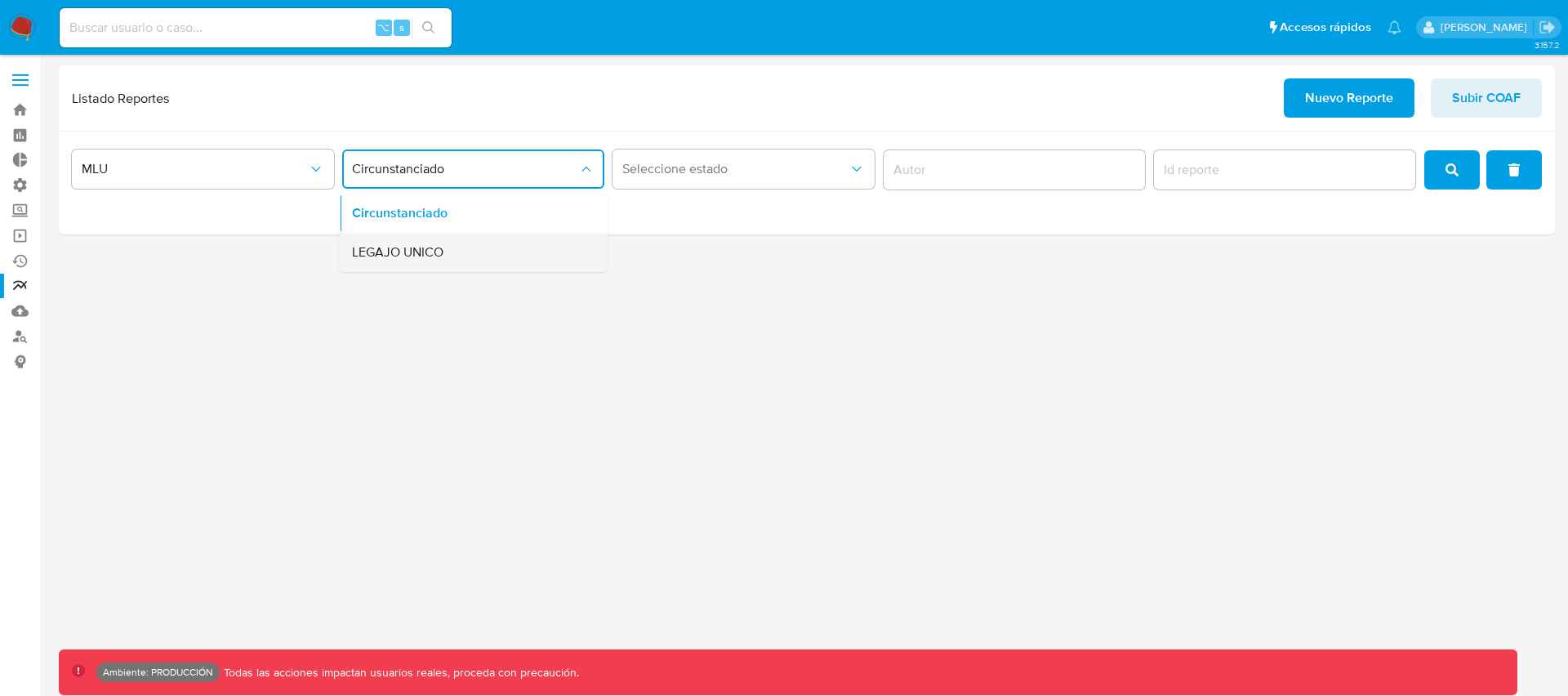
click at [413, 241] on div "LEGAJO UNICO" at bounding box center [469, 252] width 233 height 39
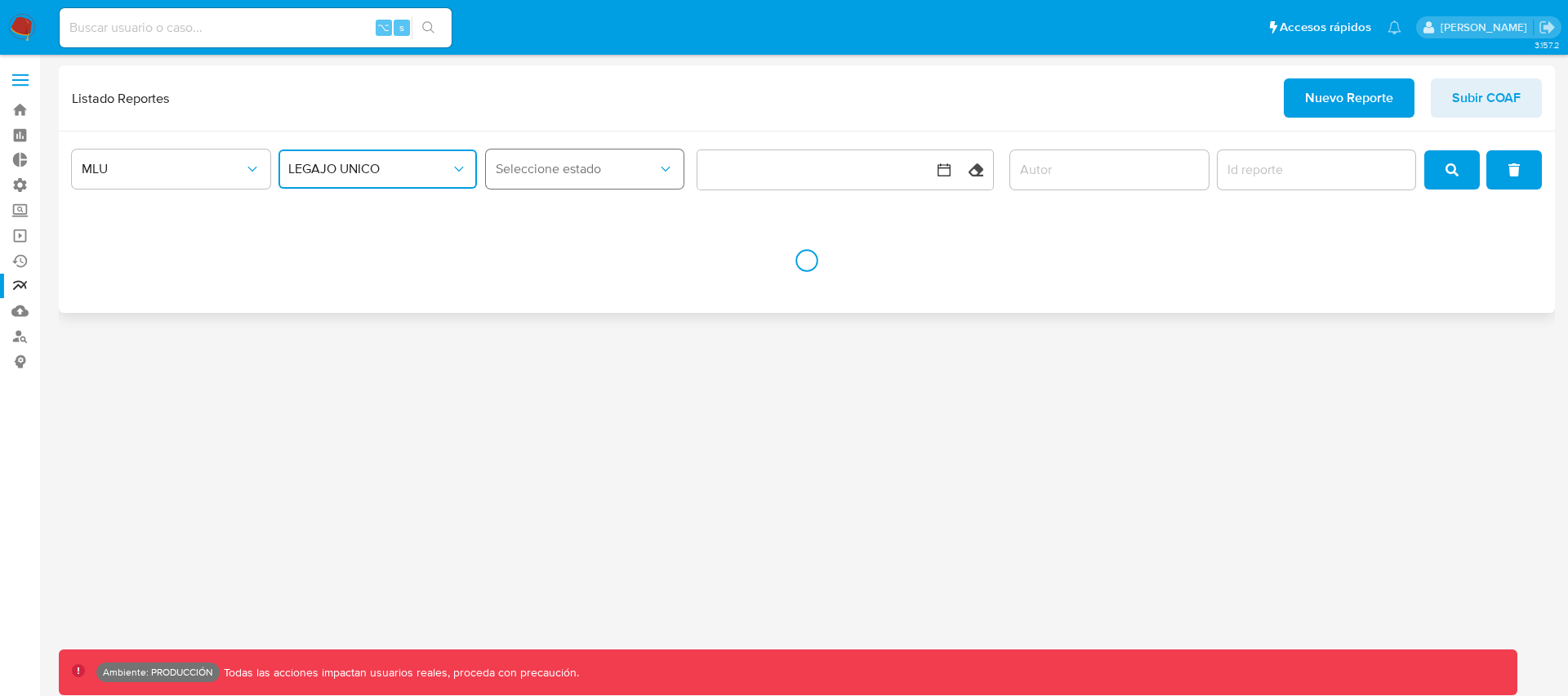
click at [611, 169] on span "Seleccione estado" at bounding box center [576, 169] width 162 height 17
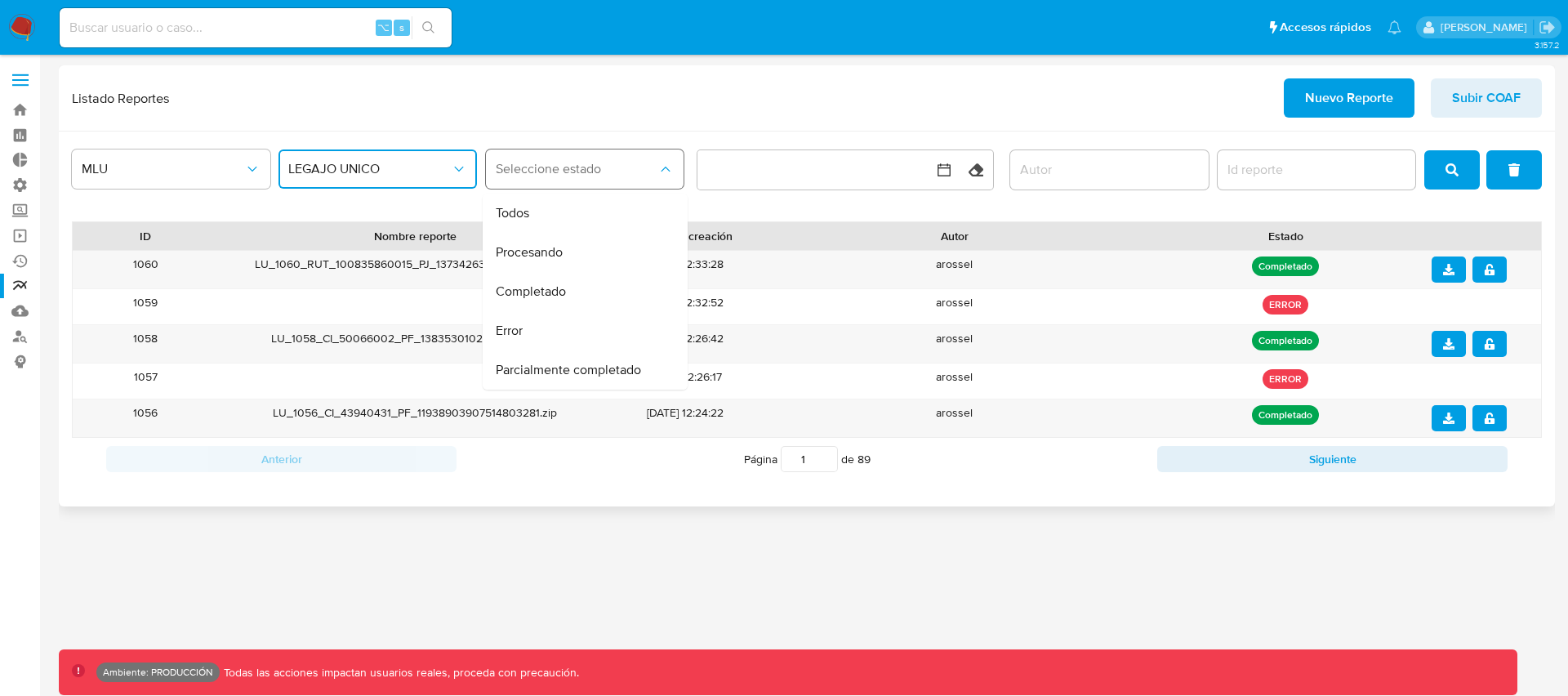
click at [607, 167] on span "Seleccione estado" at bounding box center [576, 169] width 162 height 17
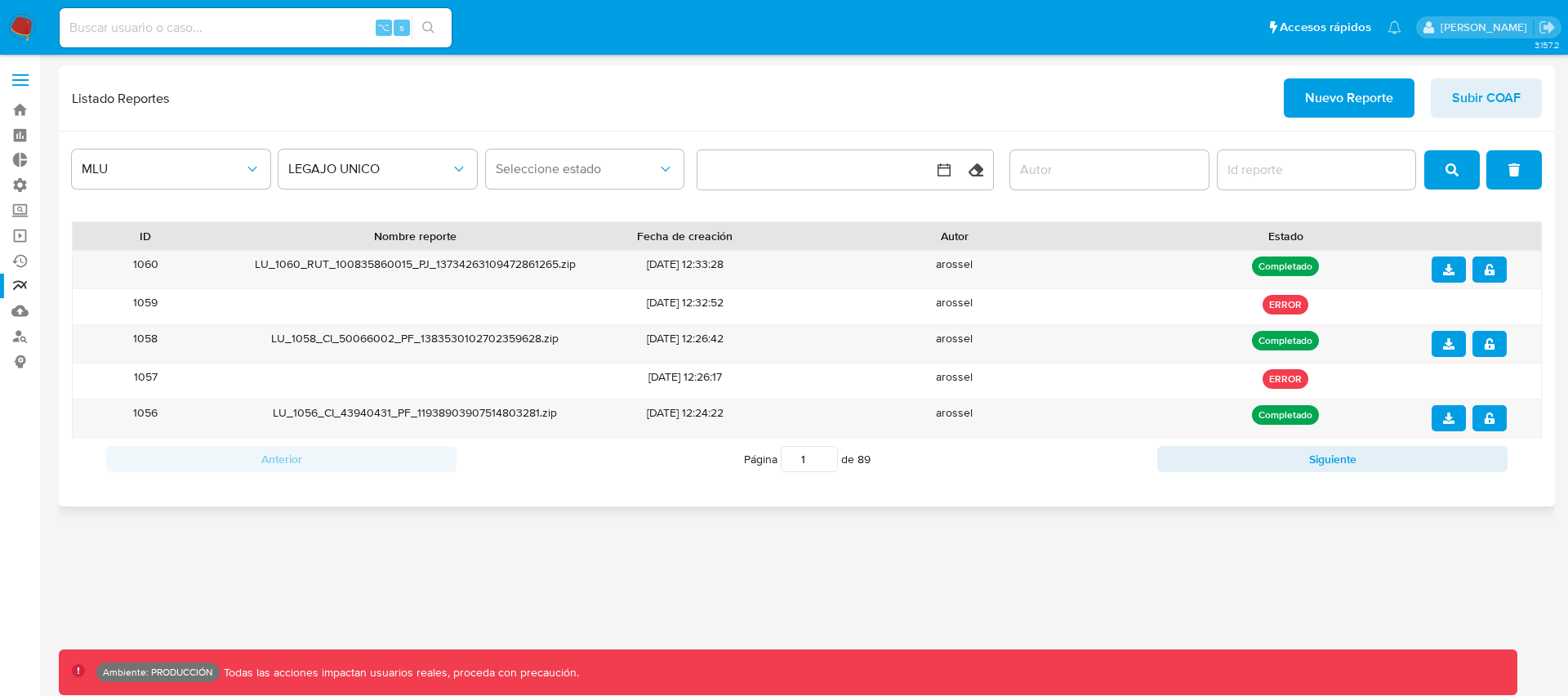
click at [516, 117] on div "Listado Reportes Nuevo Reporte Subir COAF" at bounding box center [807, 97] width 1471 height 39
click at [406, 178] on button "LEGAJO UNICO" at bounding box center [377, 169] width 198 height 39
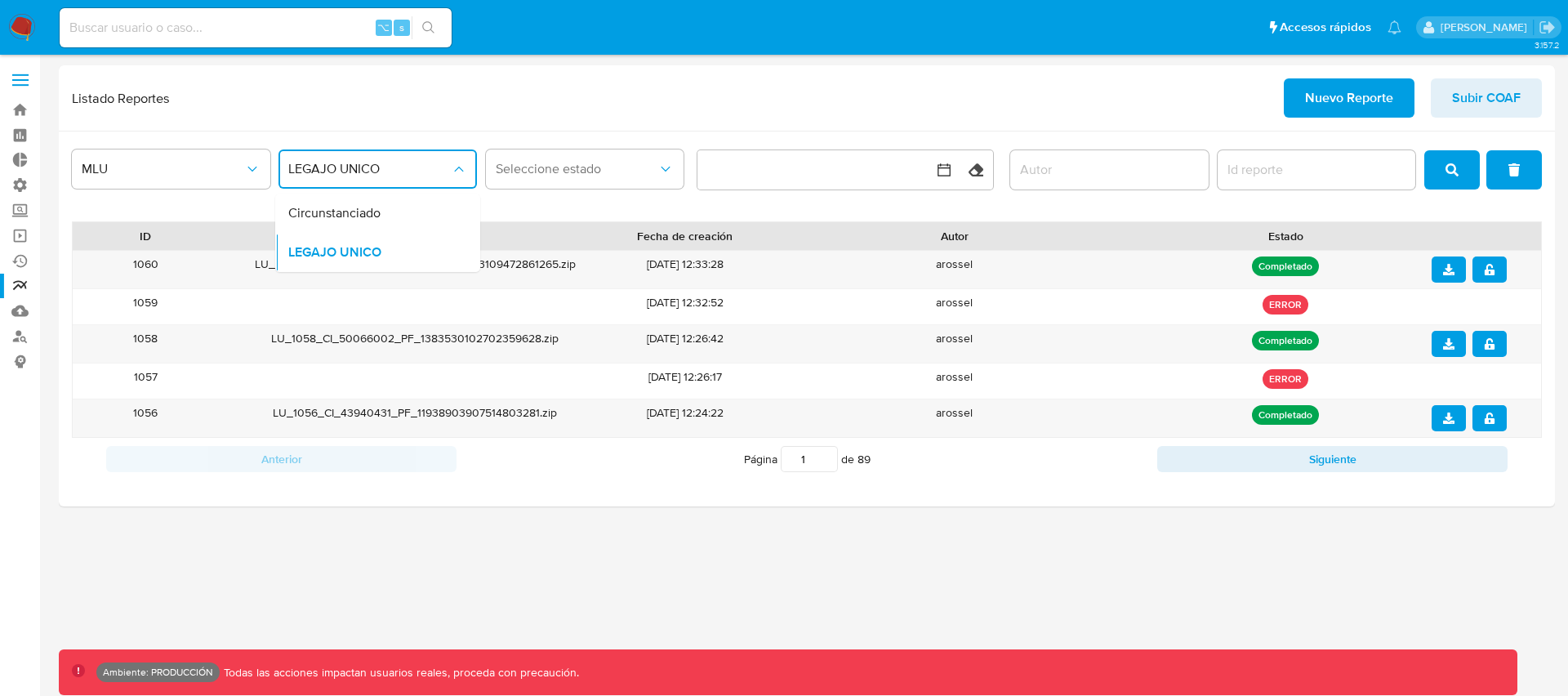
click at [406, 178] on button "LEGAJO UNICO" at bounding box center [377, 169] width 198 height 39
click at [565, 172] on span "Seleccione estado" at bounding box center [576, 169] width 162 height 17
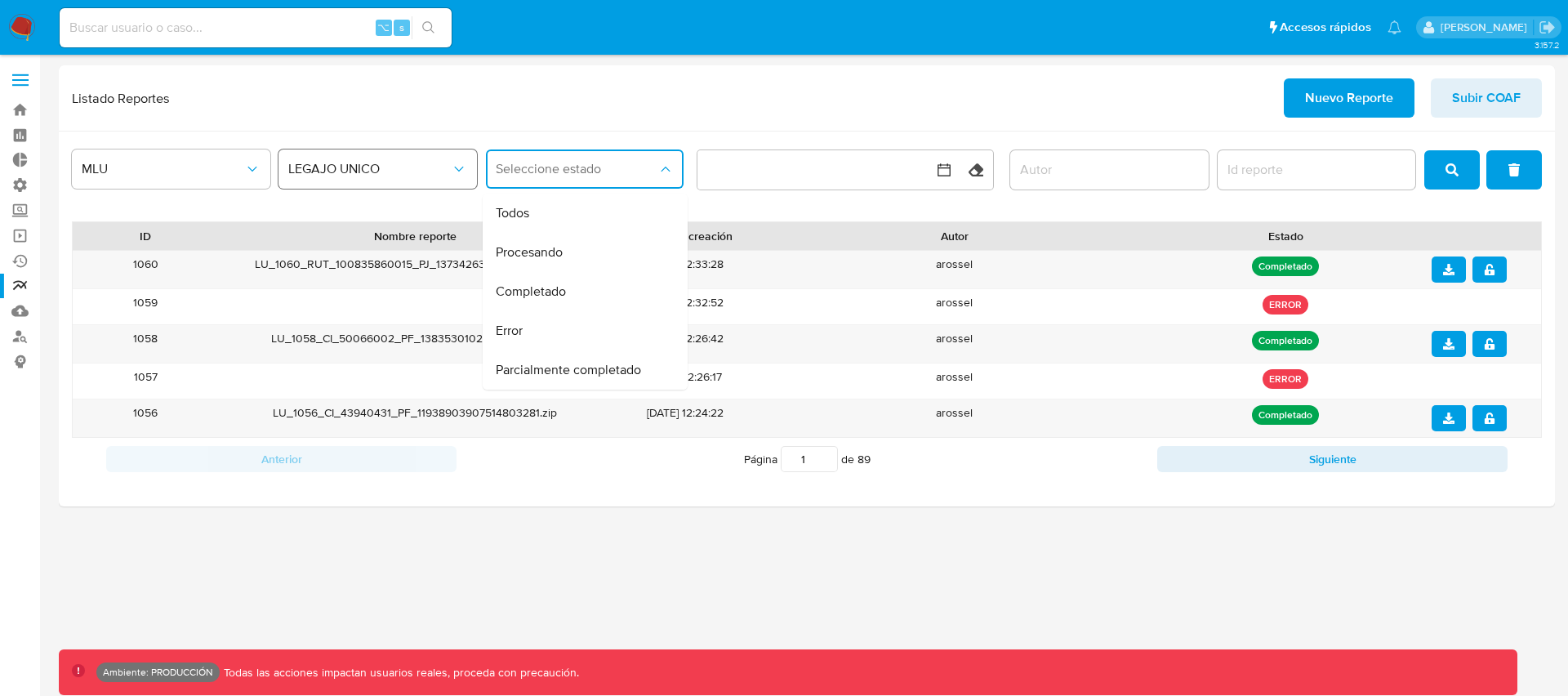
click at [438, 167] on span "LEGAJO UNICO" at bounding box center [369, 169] width 162 height 17
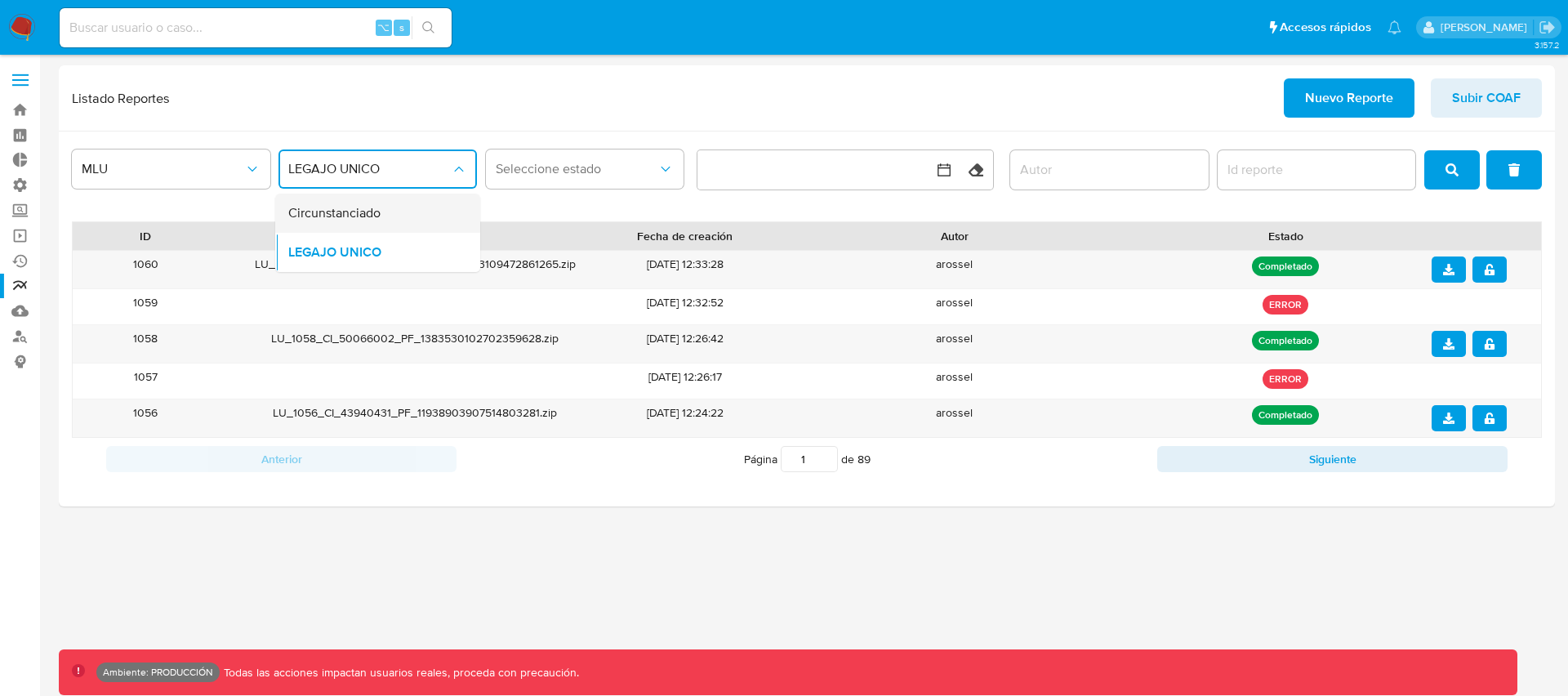
click at [382, 216] on div "Circunstanciado" at bounding box center [372, 212] width 169 height 39
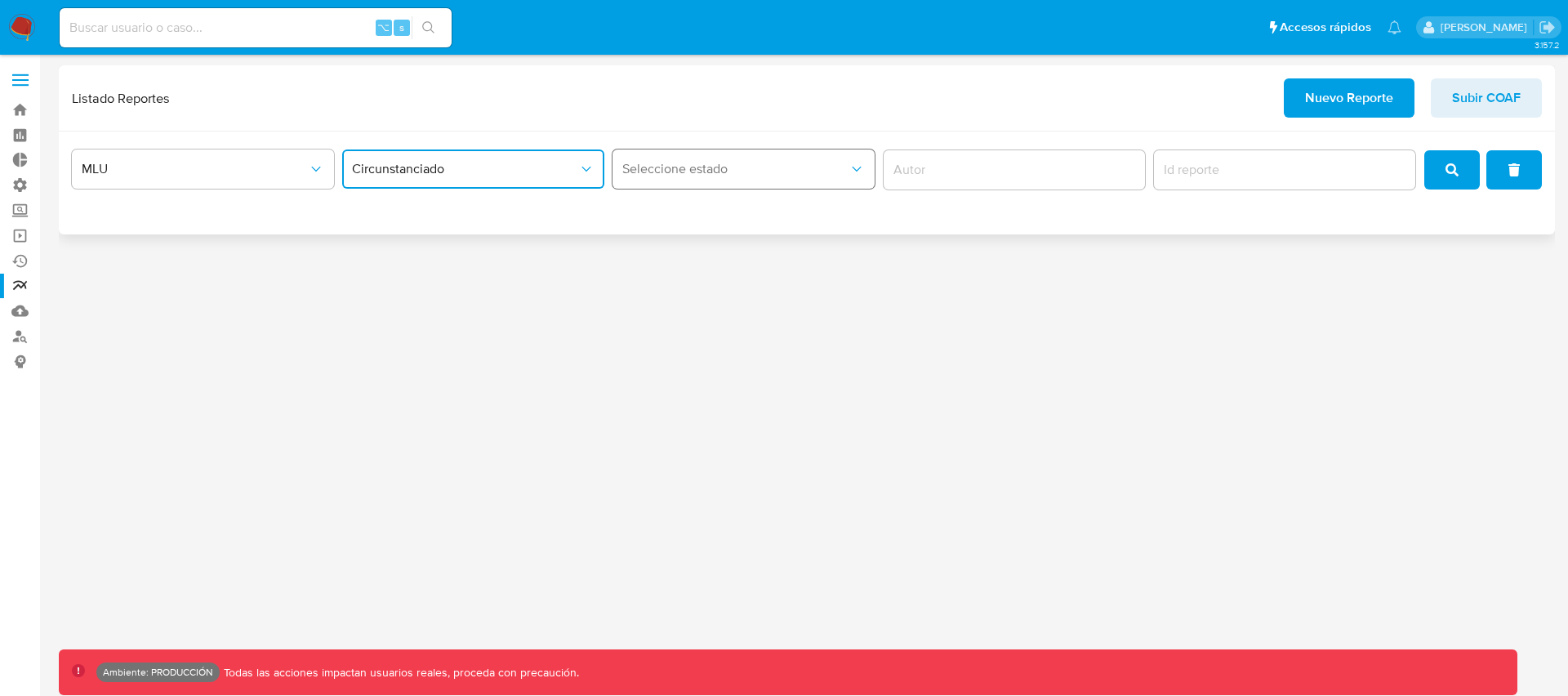
click at [662, 172] on span "Seleccione estado" at bounding box center [735, 169] width 226 height 17
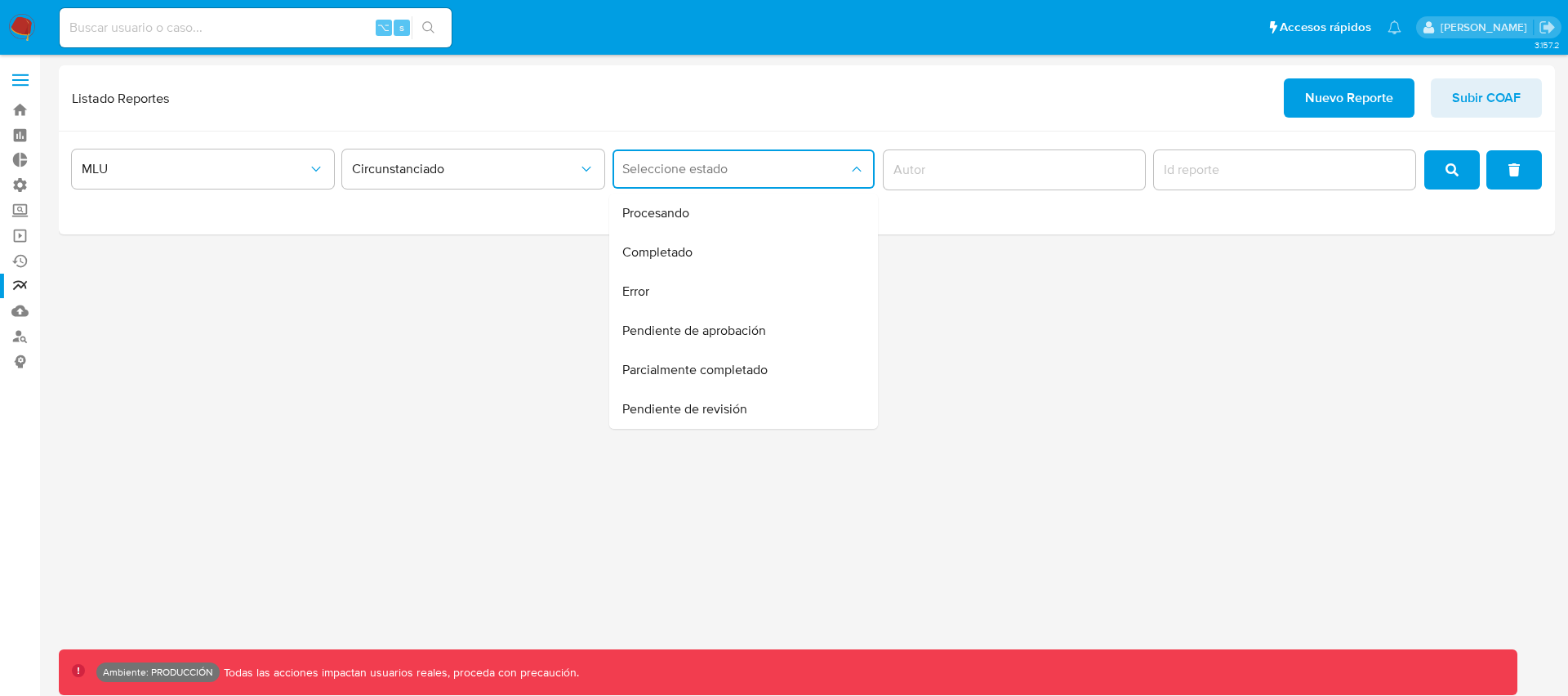
click at [449, 335] on div "3.157.2 Ambiente: PRODUCCIÓN Todas las acciones impactan usuarios reales, proce…" at bounding box center [807, 375] width 1496 height 619
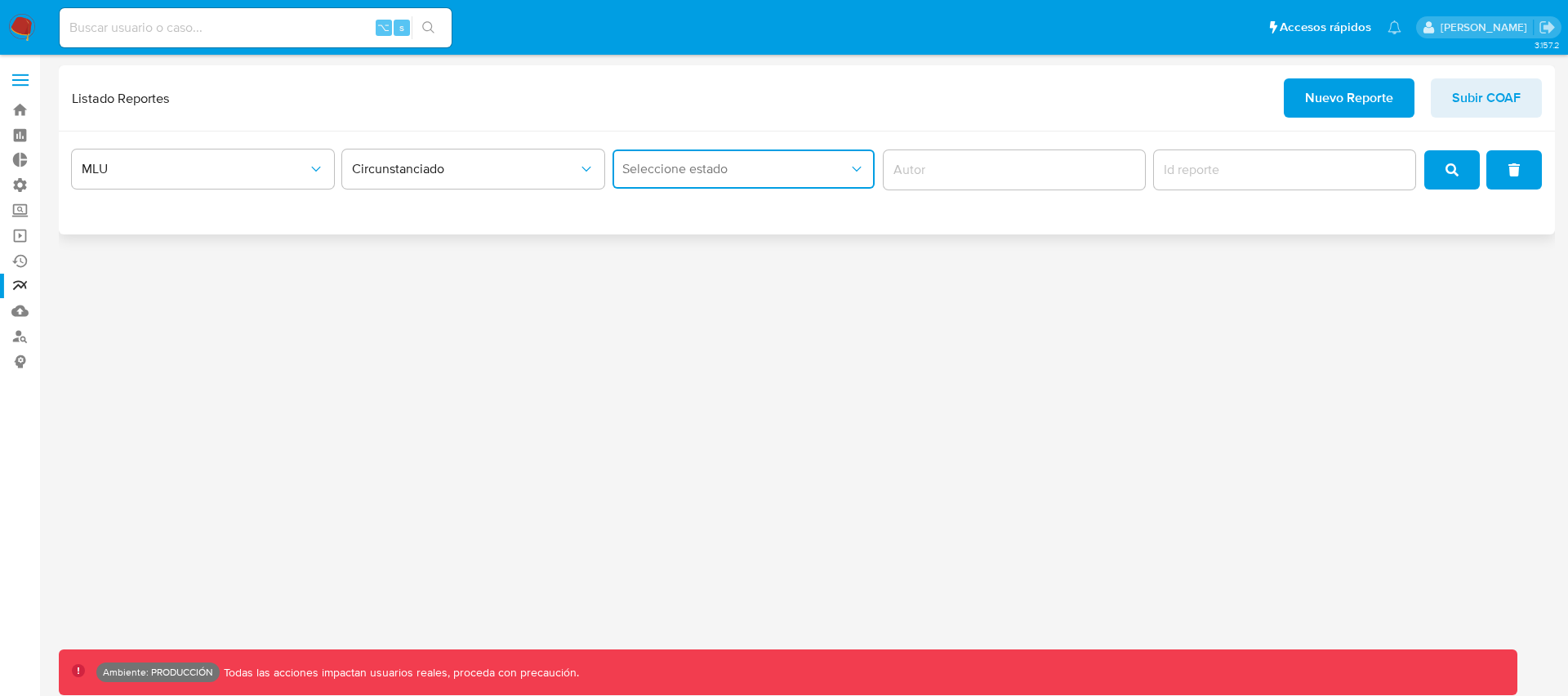
click at [715, 177] on button "Seleccione estado" at bounding box center [744, 169] width 262 height 39
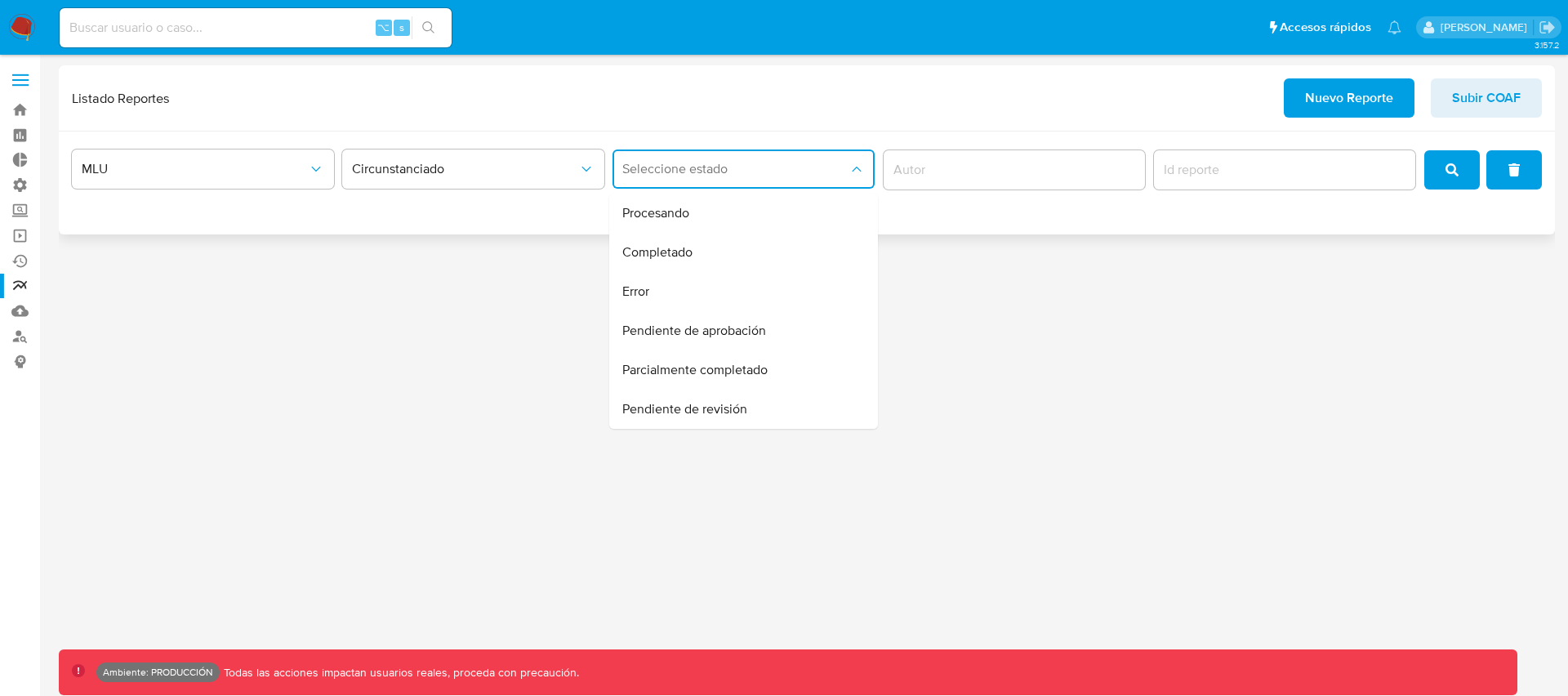
click at [715, 177] on button "Seleccione estado" at bounding box center [744, 169] width 262 height 39
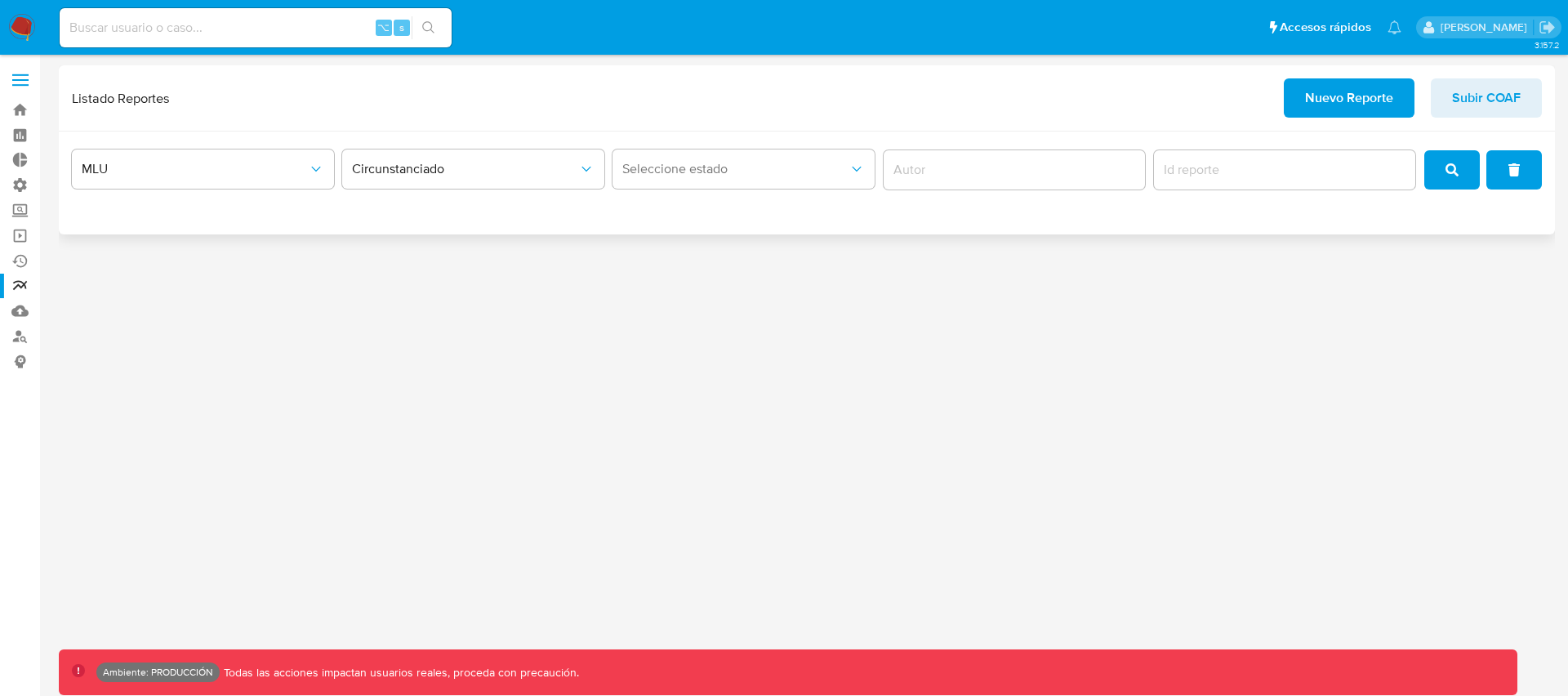
click at [1038, 132] on div "MLU Circunstanciado Seleccione estado" at bounding box center [807, 183] width 1496 height 103
